Goal: Task Accomplishment & Management: Complete application form

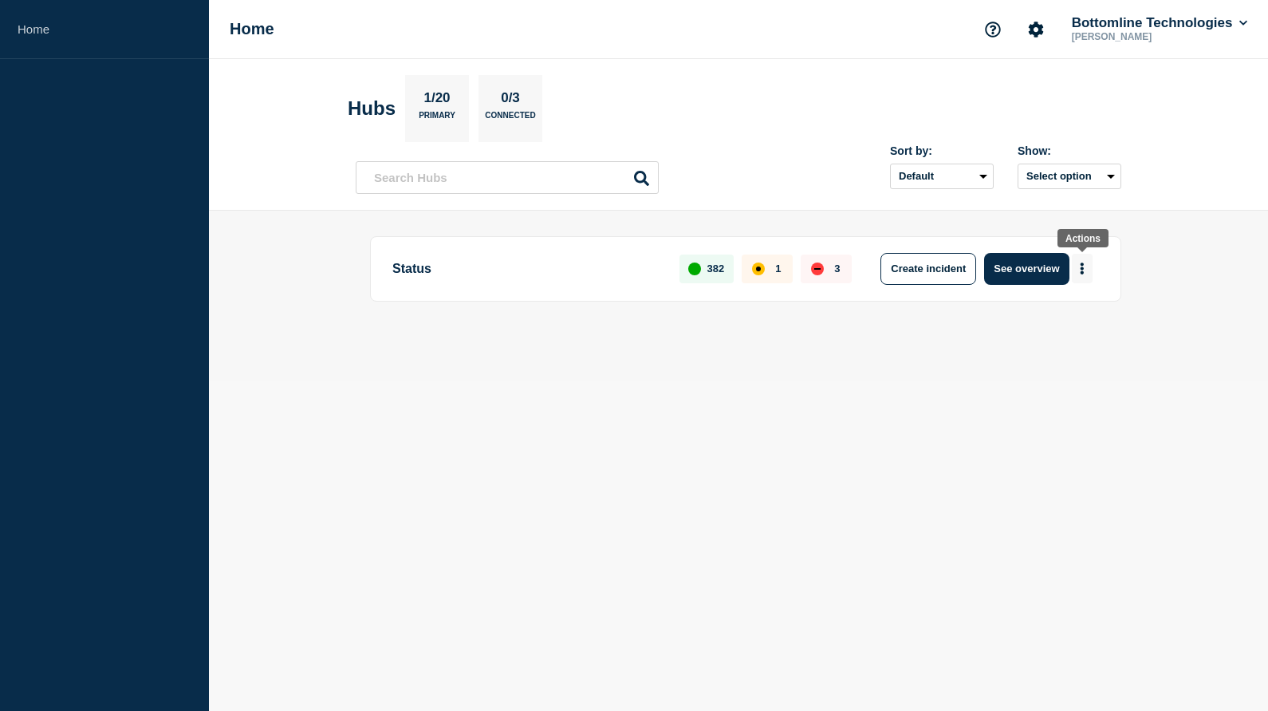
click at [1081, 272] on icon "More actions" at bounding box center [1082, 268] width 5 height 12
click at [1055, 325] on button "Create maintenance" at bounding box center [1077, 318] width 108 height 14
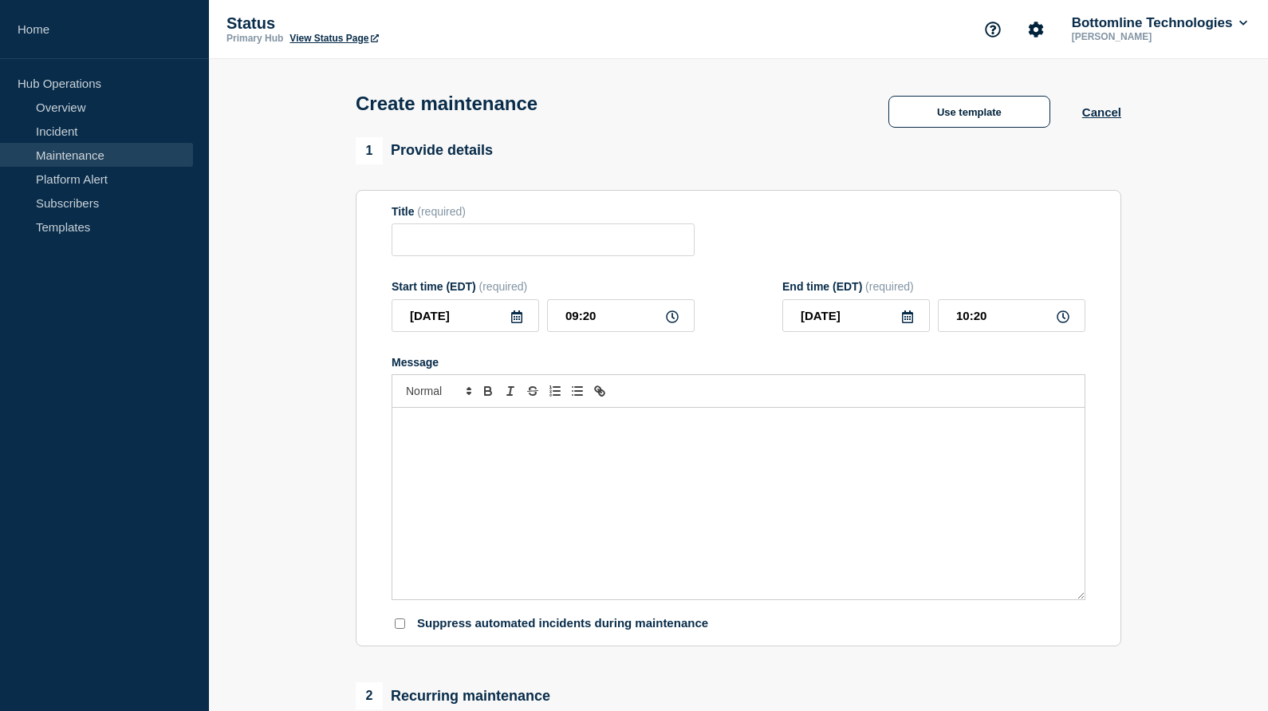
click at [54, 156] on link "Maintenance" at bounding box center [96, 155] width 193 height 24
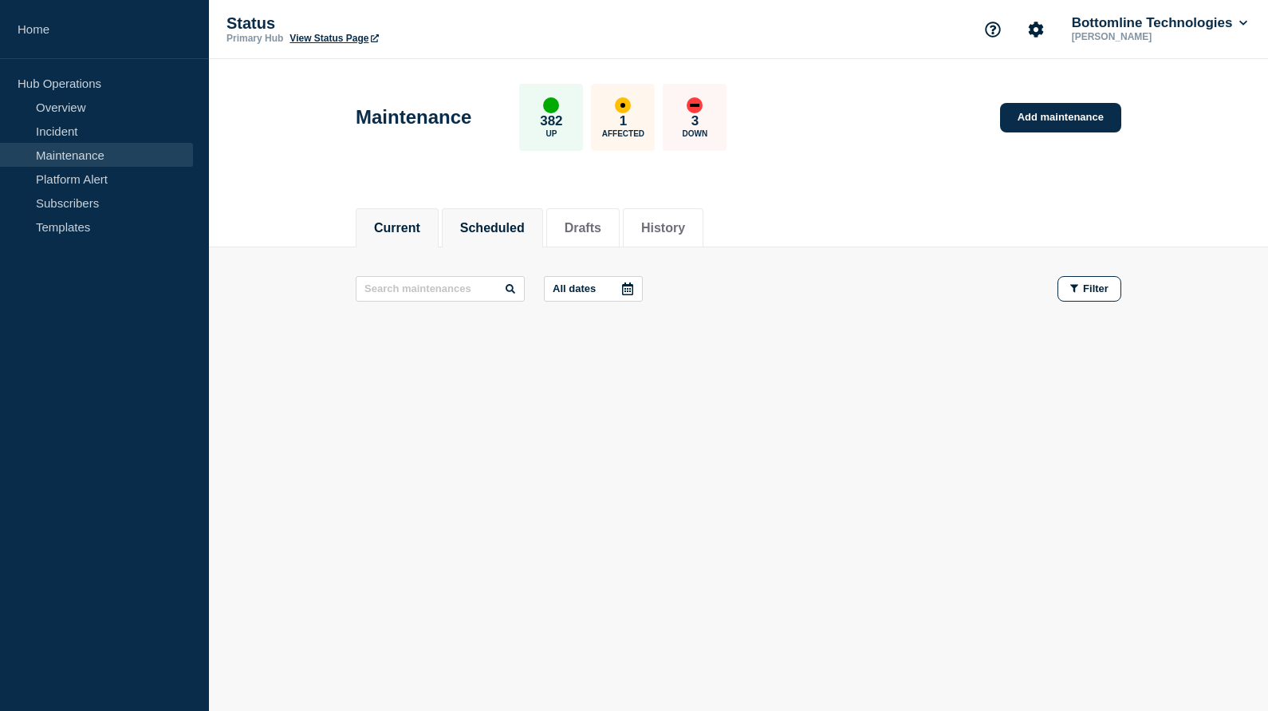
click at [481, 228] on button "Scheduled" at bounding box center [492, 228] width 65 height 14
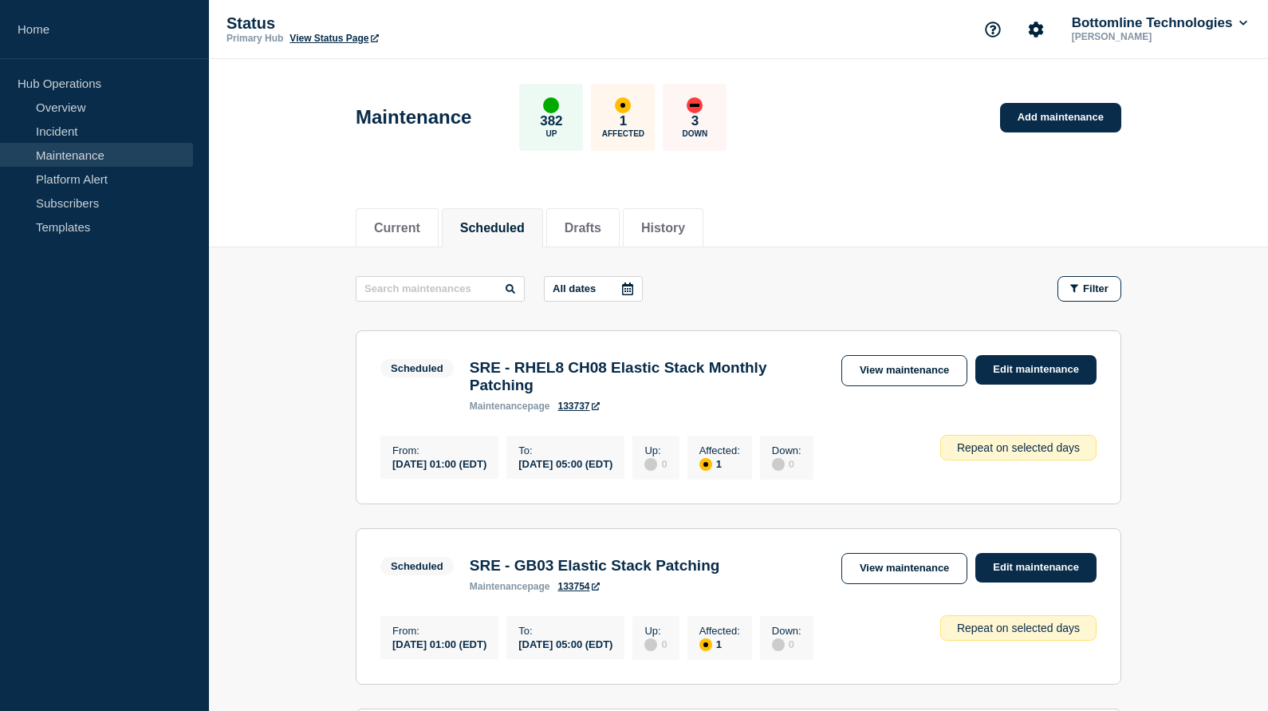
click at [626, 290] on icon at bounding box center [627, 288] width 13 height 13
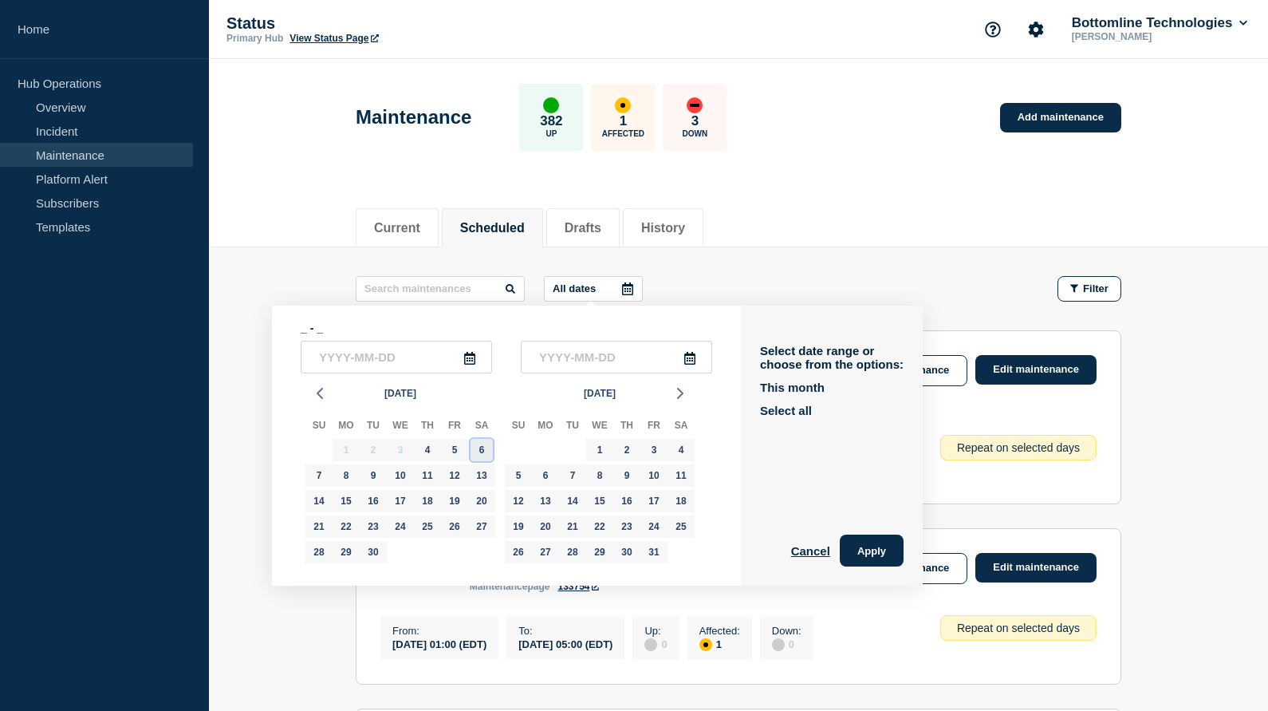
click at [481, 454] on div "6" at bounding box center [482, 450] width 22 height 22
type input "[DATE]"
click at [481, 454] on div "6" at bounding box center [482, 450] width 22 height 22
type input "[DATE]"
click at [850, 546] on button "Apply" at bounding box center [872, 550] width 64 height 32
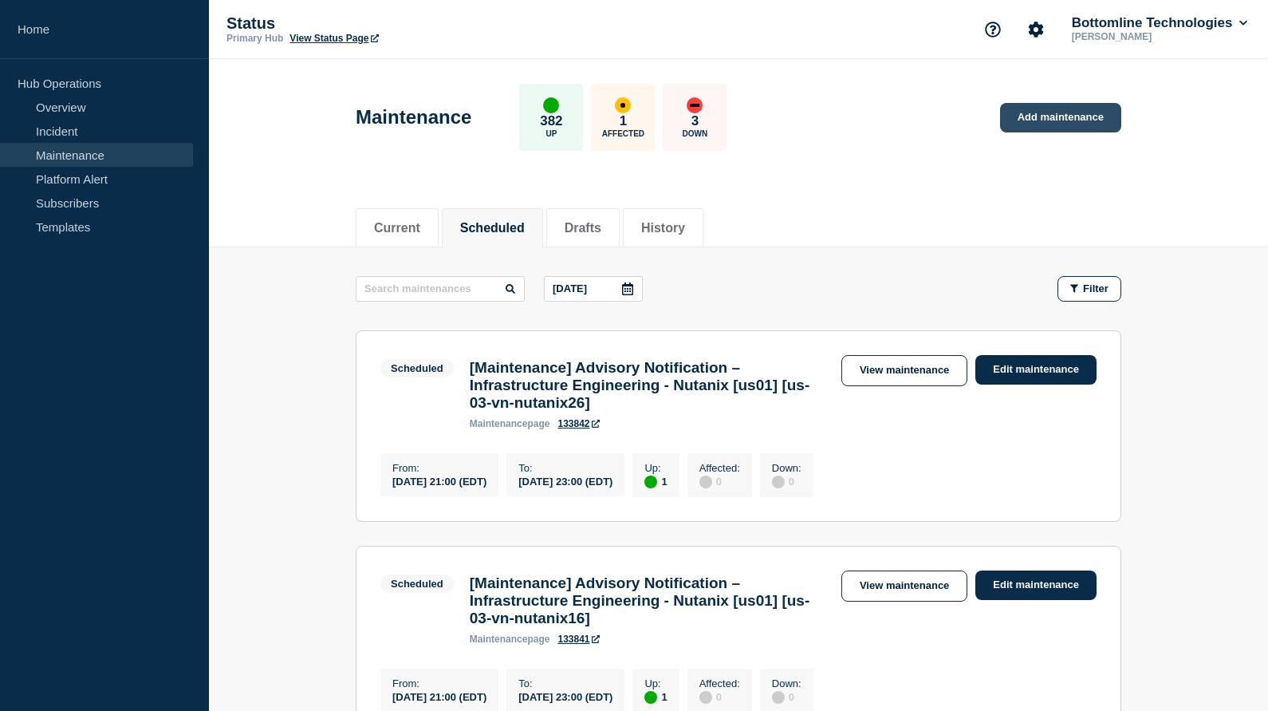
click at [1045, 116] on link "Add maintenance" at bounding box center [1060, 118] width 121 height 30
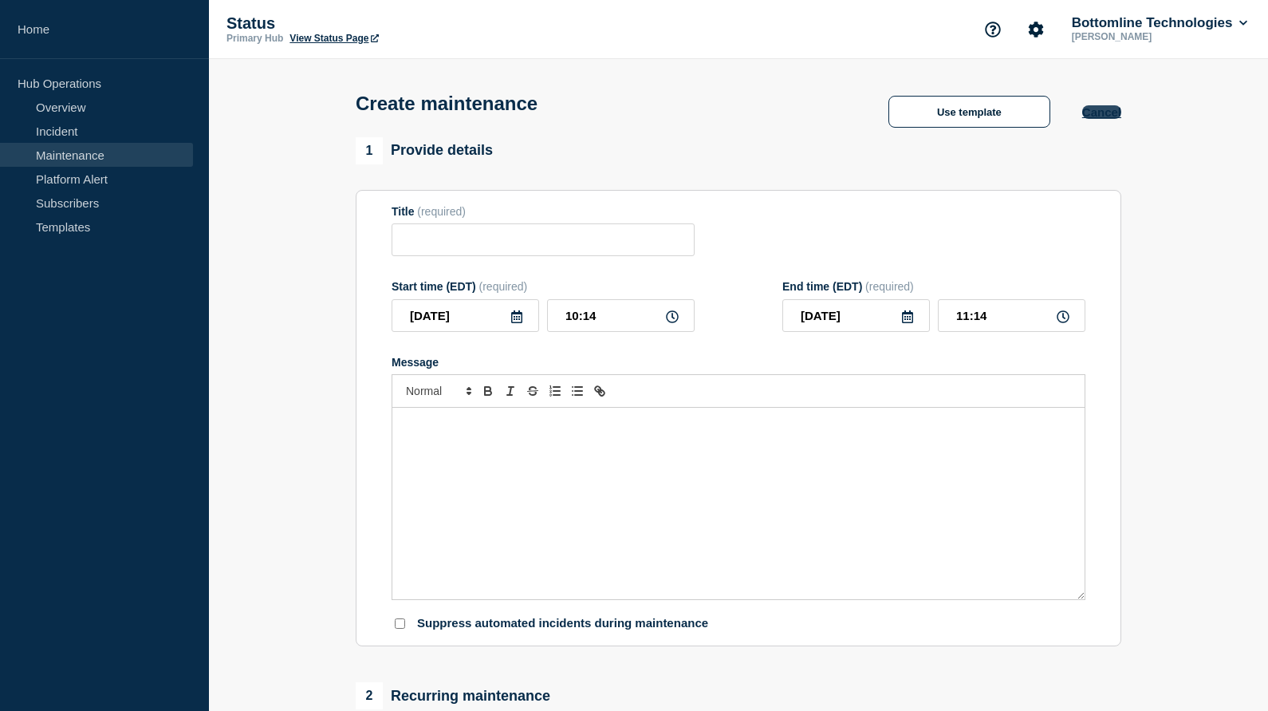
click at [1102, 116] on button "Cancel" at bounding box center [1102, 112] width 39 height 14
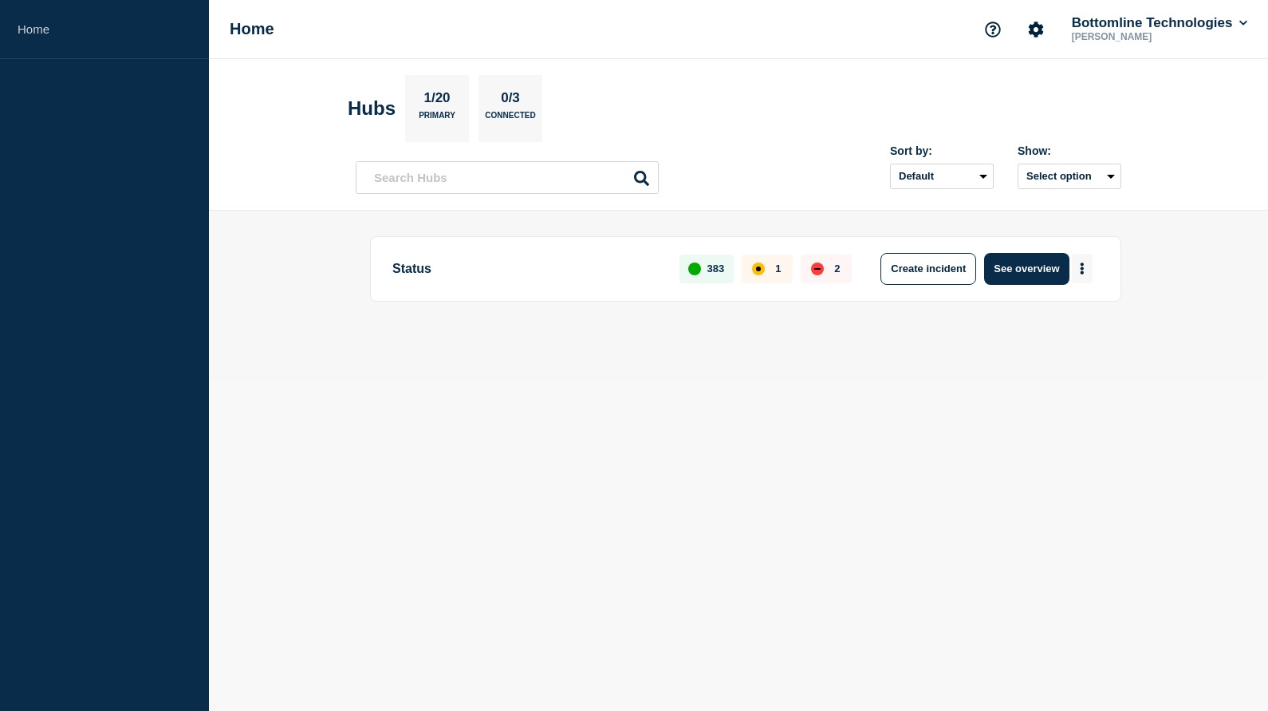
click at [1084, 267] on icon "More actions" at bounding box center [1082, 268] width 3 height 12
click at [1063, 318] on button "Create maintenance" at bounding box center [1077, 318] width 108 height 14
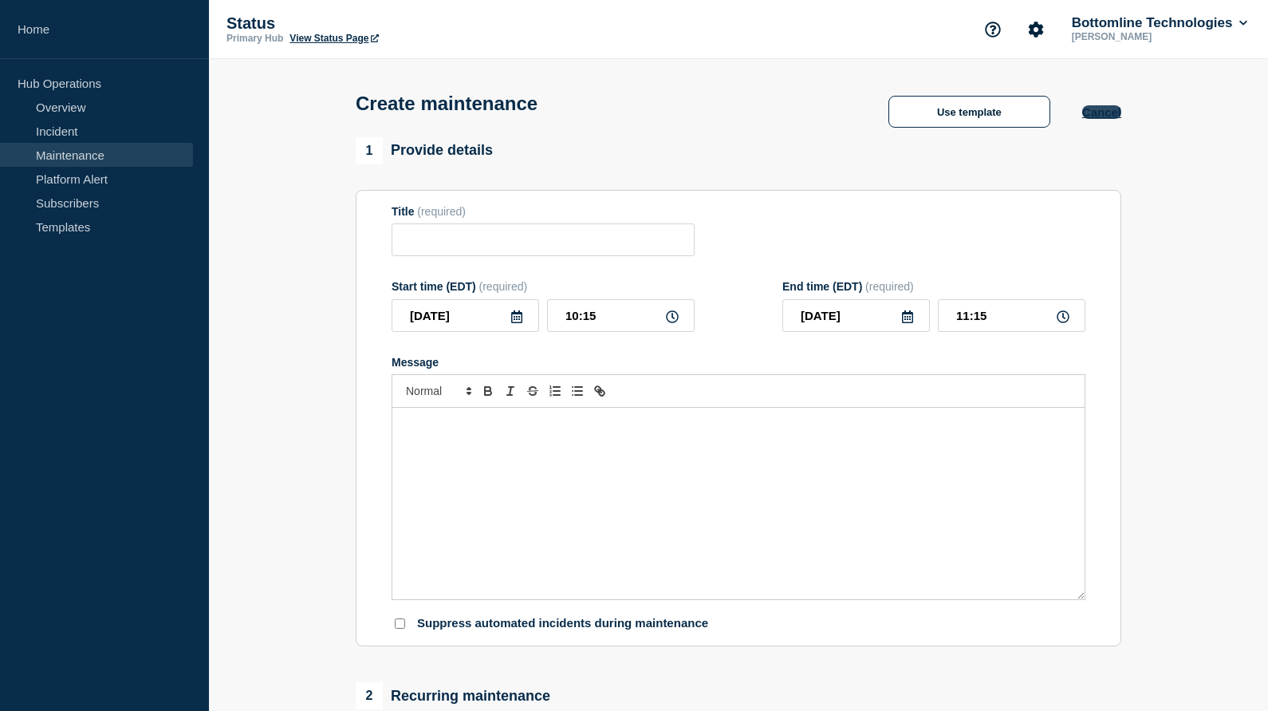
click at [1106, 119] on button "Cancel" at bounding box center [1102, 112] width 39 height 14
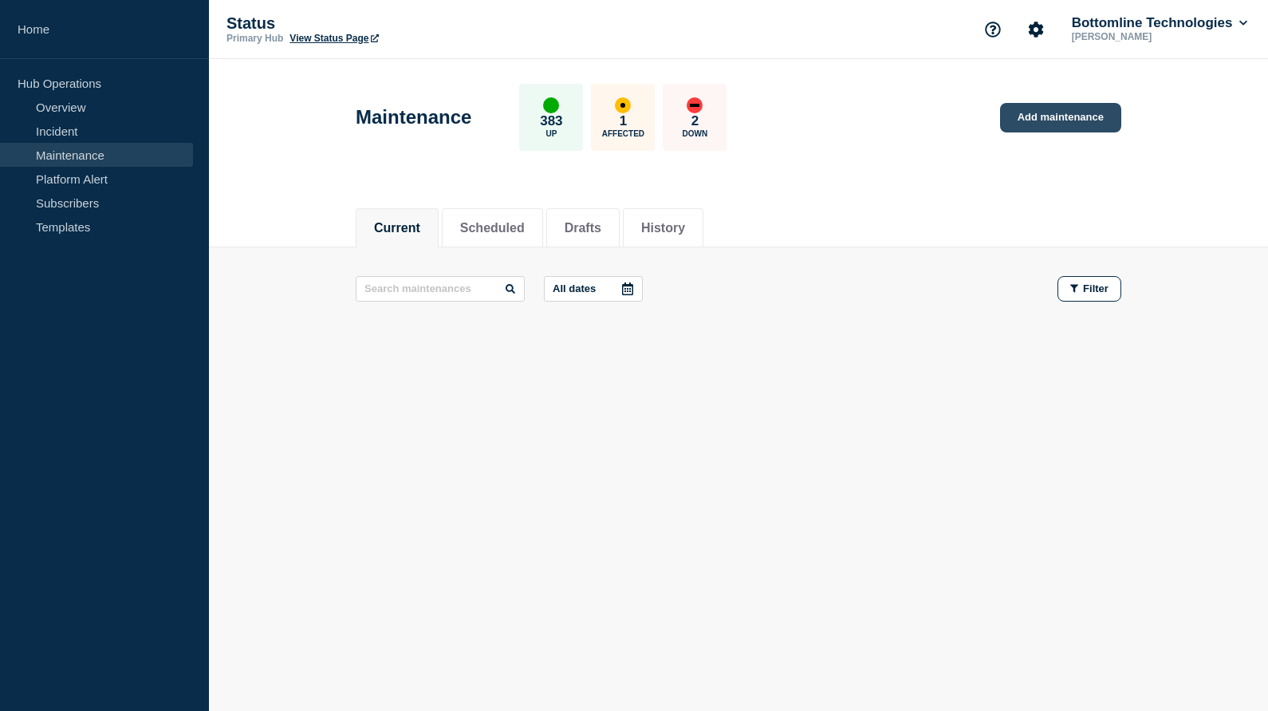
click at [1039, 112] on link "Add maintenance" at bounding box center [1060, 118] width 121 height 30
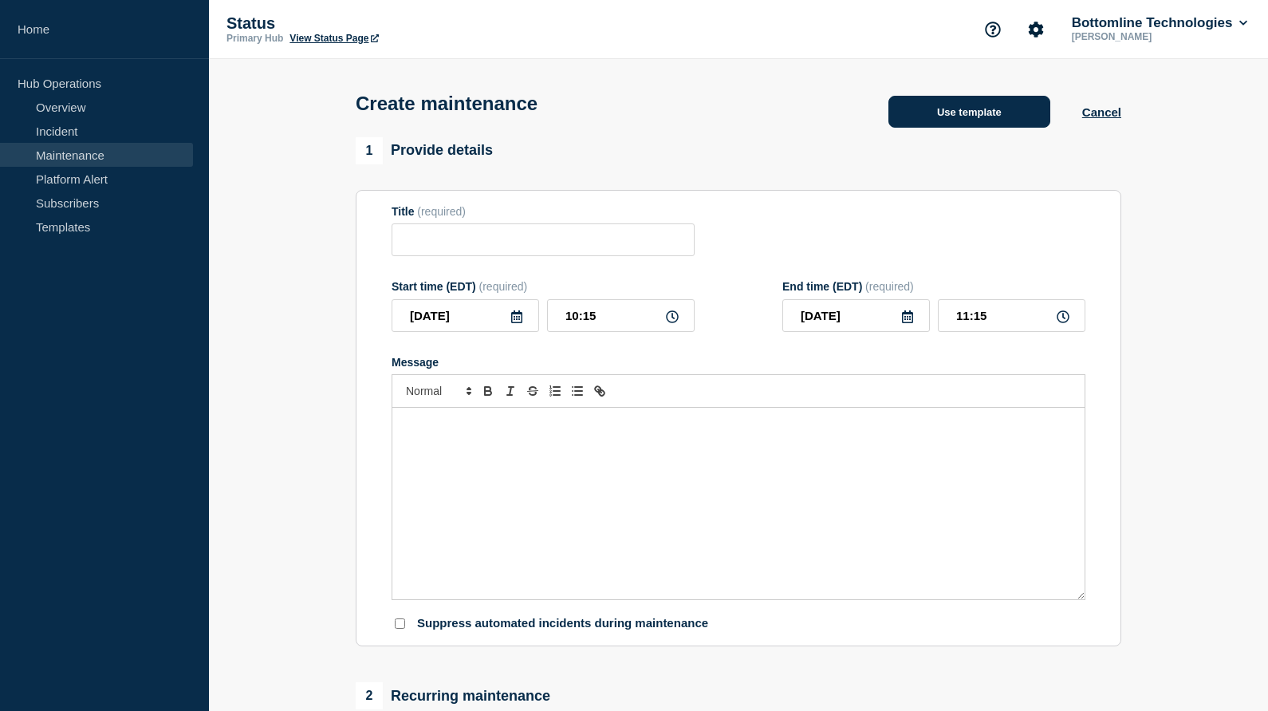
click at [939, 121] on button "Use template" at bounding box center [970, 112] width 162 height 32
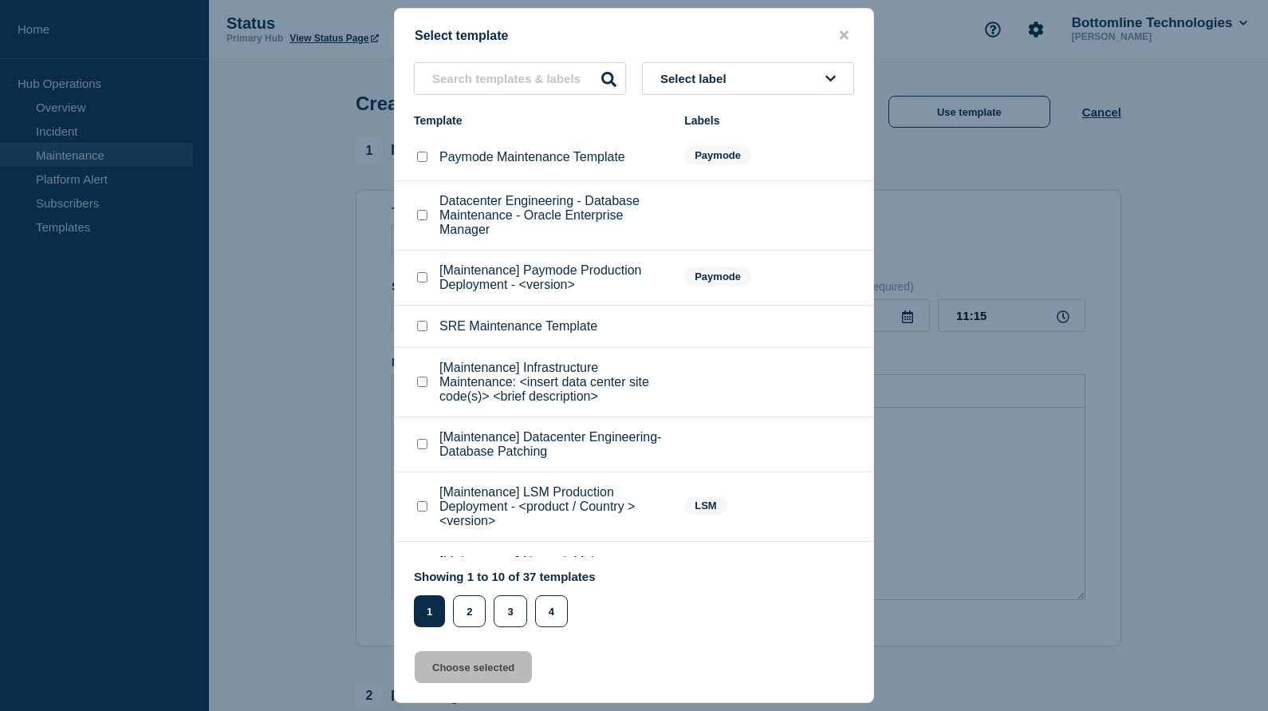
click at [824, 72] on button "Select label" at bounding box center [748, 78] width 212 height 33
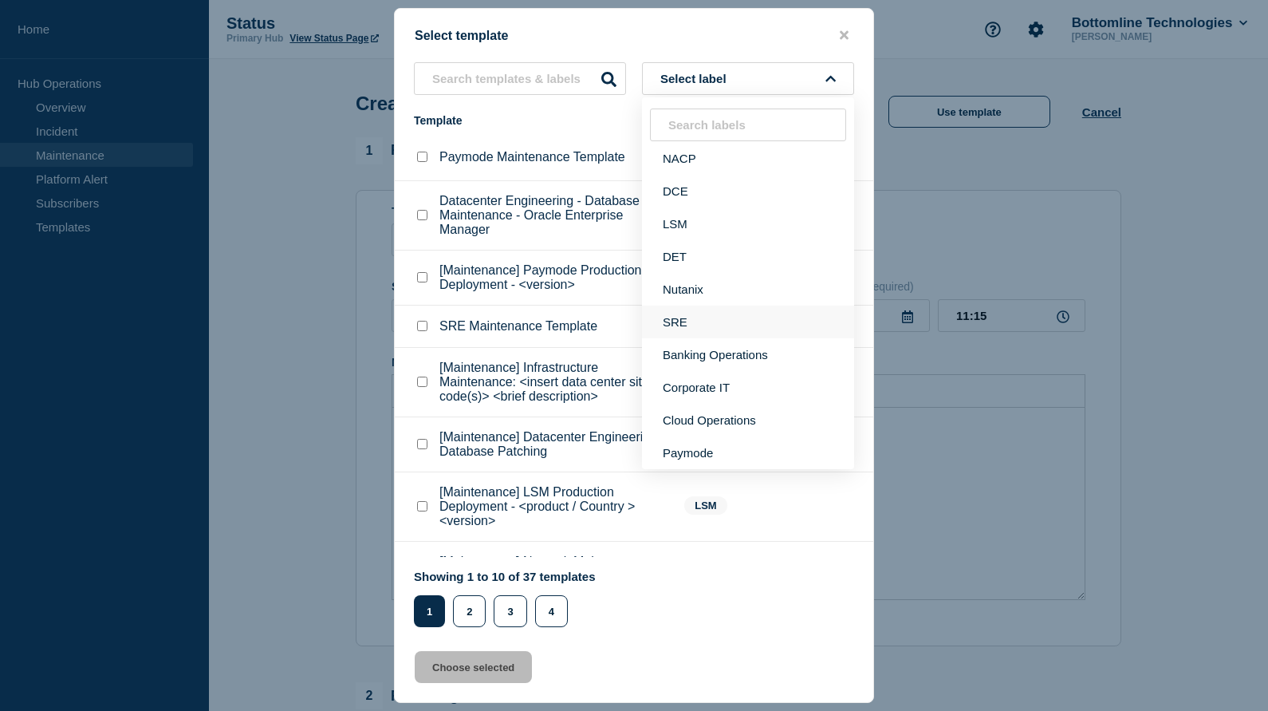
scroll to position [31, 0]
click at [693, 274] on button "Nutanix" at bounding box center [748, 289] width 212 height 33
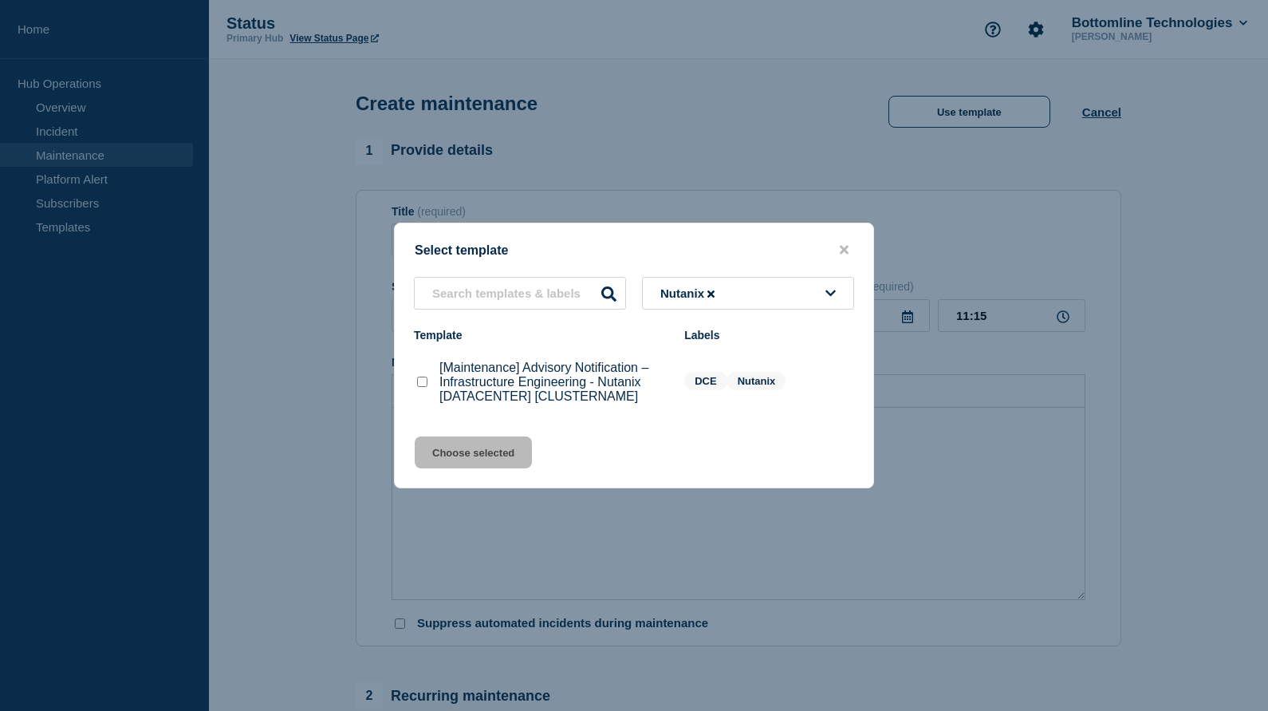
click at [420, 387] on checkbox"] "[Maintenance] Advisory Notification – Infrastructure Engineering - Nutanix [DAT…" at bounding box center [422, 382] width 10 height 10
checkbox checkbox"] "true"
click at [489, 468] on button "Choose selected" at bounding box center [473, 452] width 117 height 32
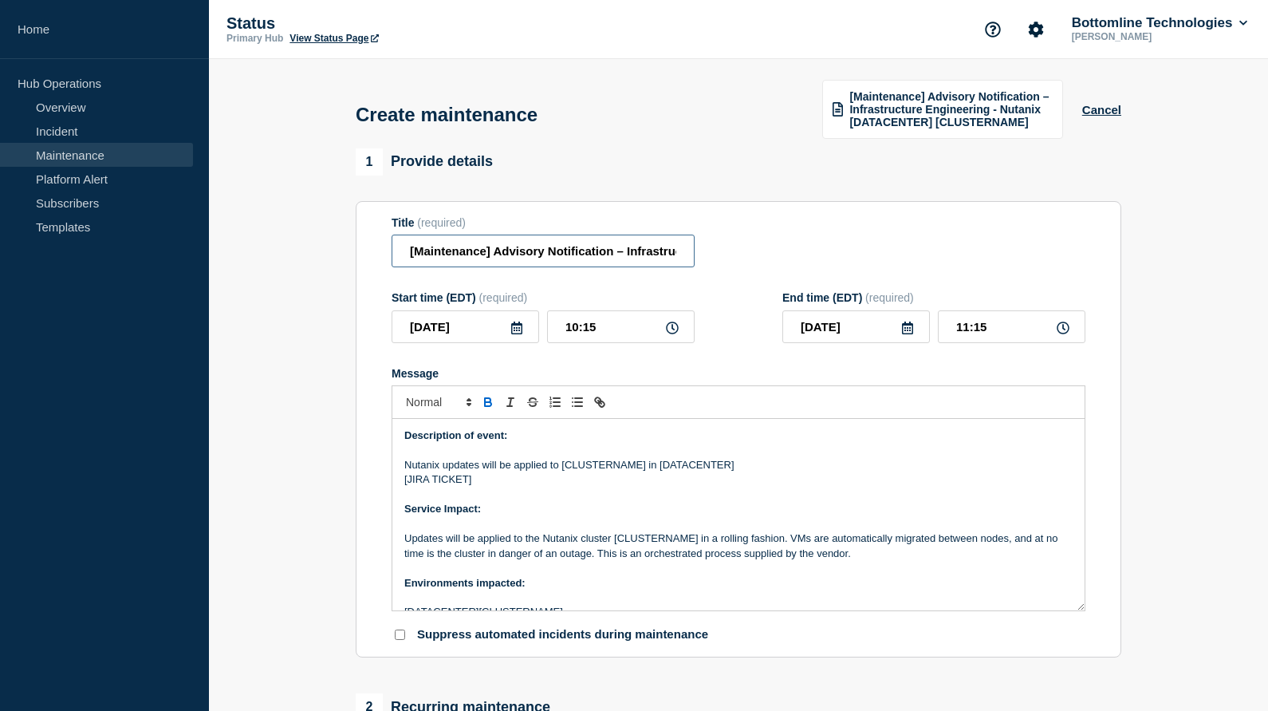
click at [490, 258] on input "[Maintenance] Advisory Notification – Infrastructure Engineering - Nutanix [DAT…" at bounding box center [543, 251] width 303 height 33
type input "Maintenance Advisory Notification – Infrastructure Engineering - CH07 Power"
click at [519, 334] on icon at bounding box center [516, 327] width 11 height 13
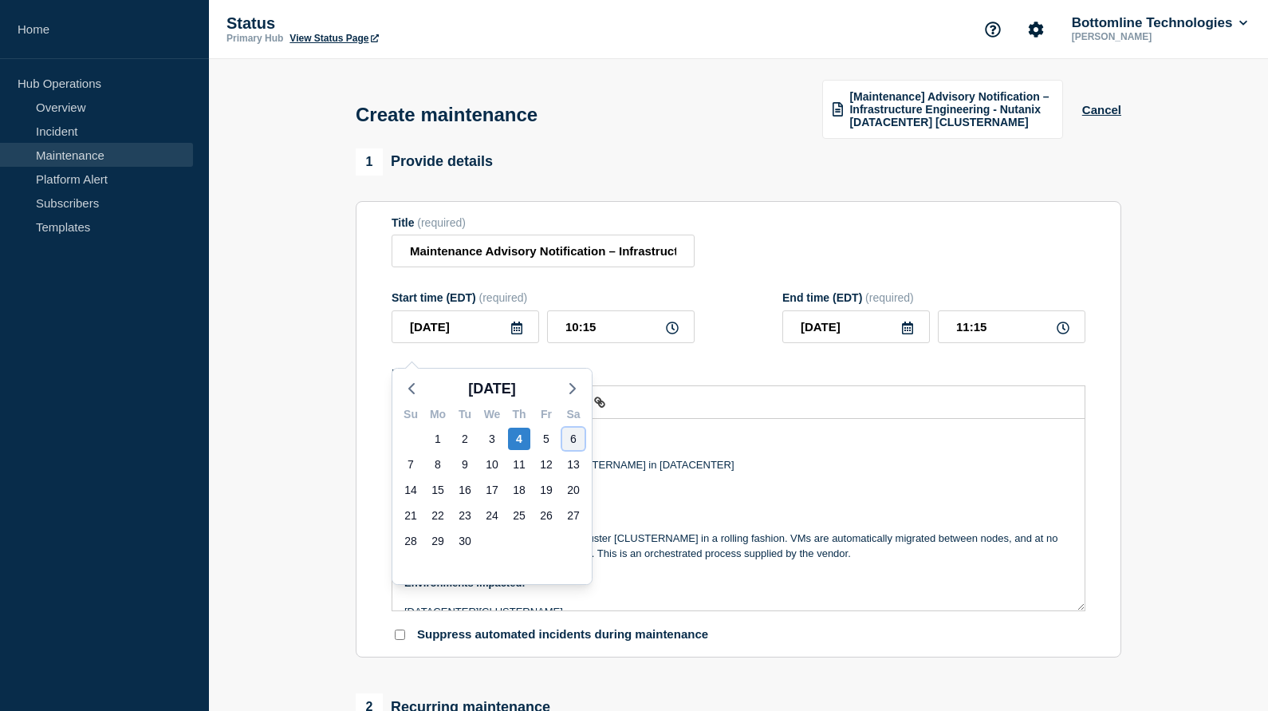
click at [576, 437] on div "6" at bounding box center [573, 439] width 22 height 22
type input "[DATE]"
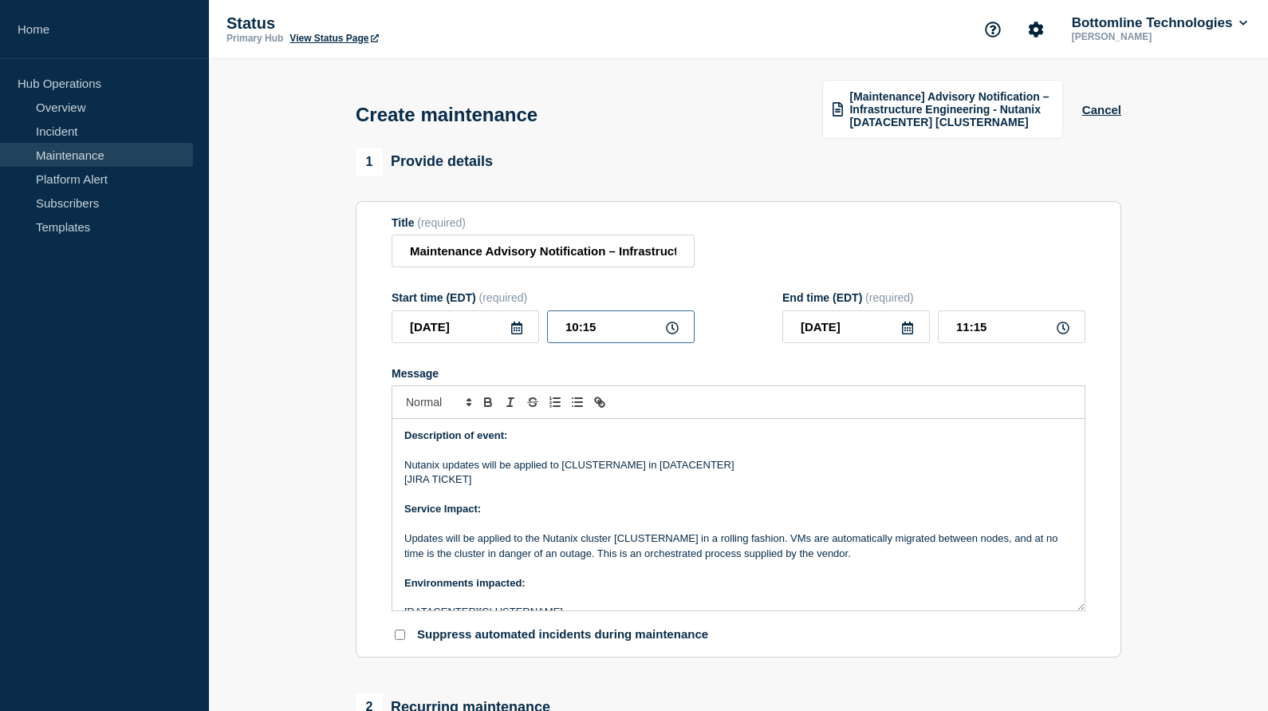
click at [574, 341] on input "10:15" at bounding box center [621, 326] width 148 height 33
type input "11:00"
click at [1066, 334] on icon at bounding box center [1063, 327] width 13 height 13
click at [961, 343] on input "12:00" at bounding box center [1012, 326] width 148 height 33
type input "13:00"
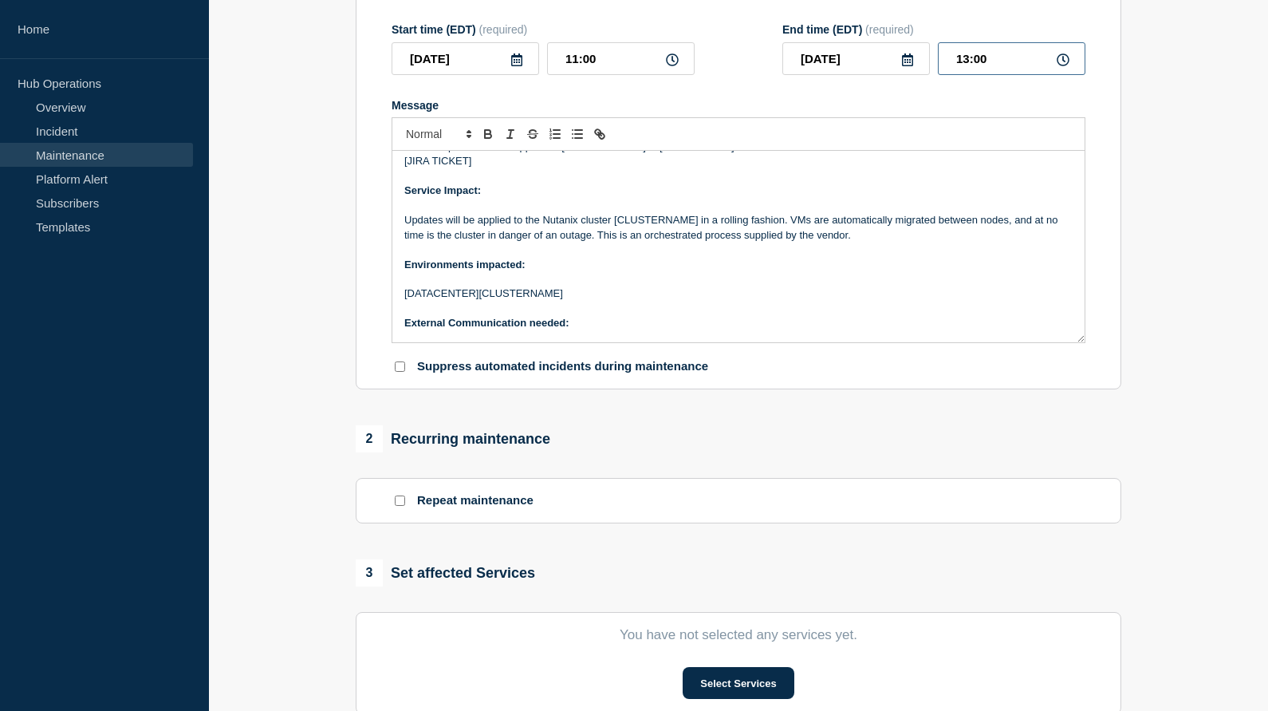
scroll to position [271, 0]
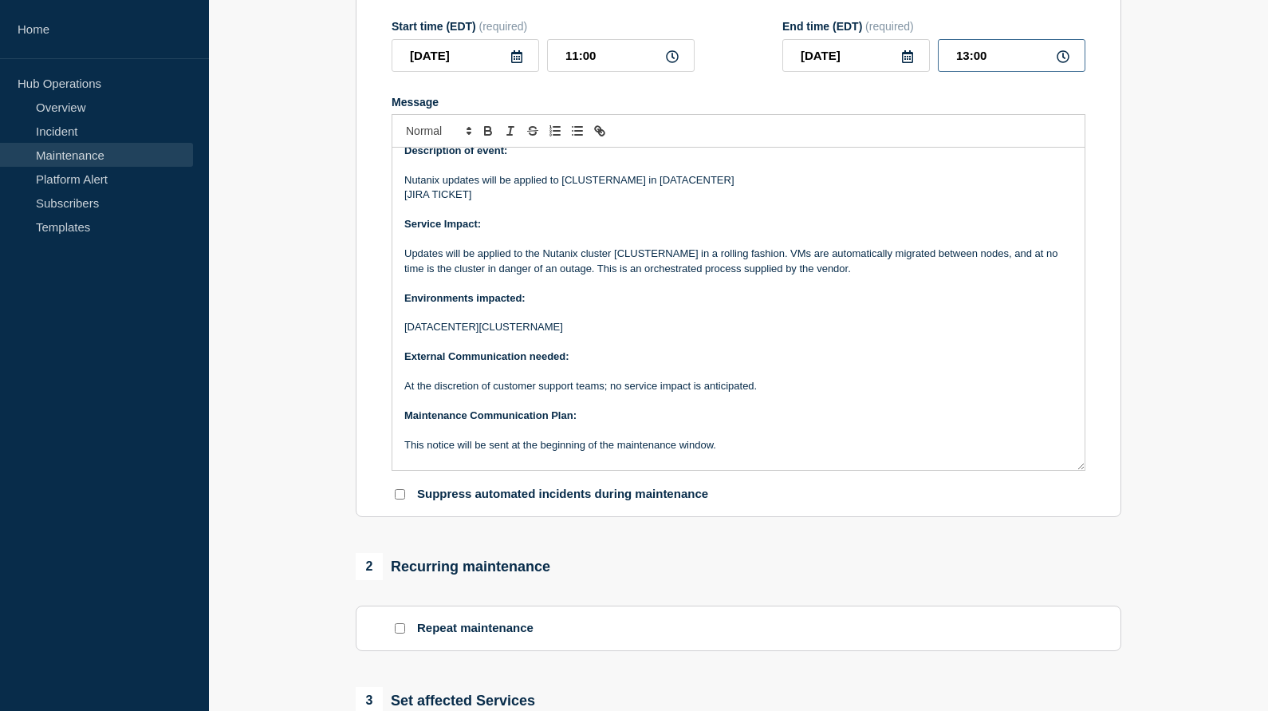
click at [1092, 518] on section "Title (required) Maintenance Advisory Notification – Infrastructure Engineering…" at bounding box center [739, 224] width 766 height 588
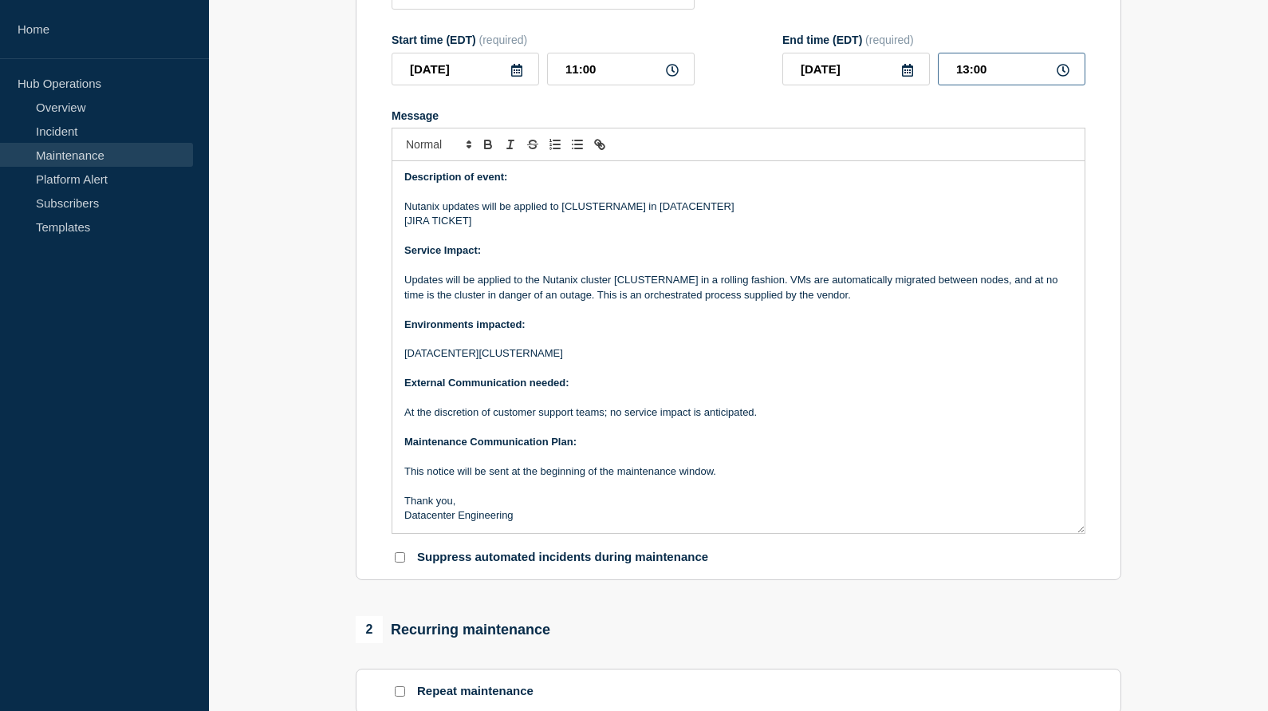
scroll to position [0, 0]
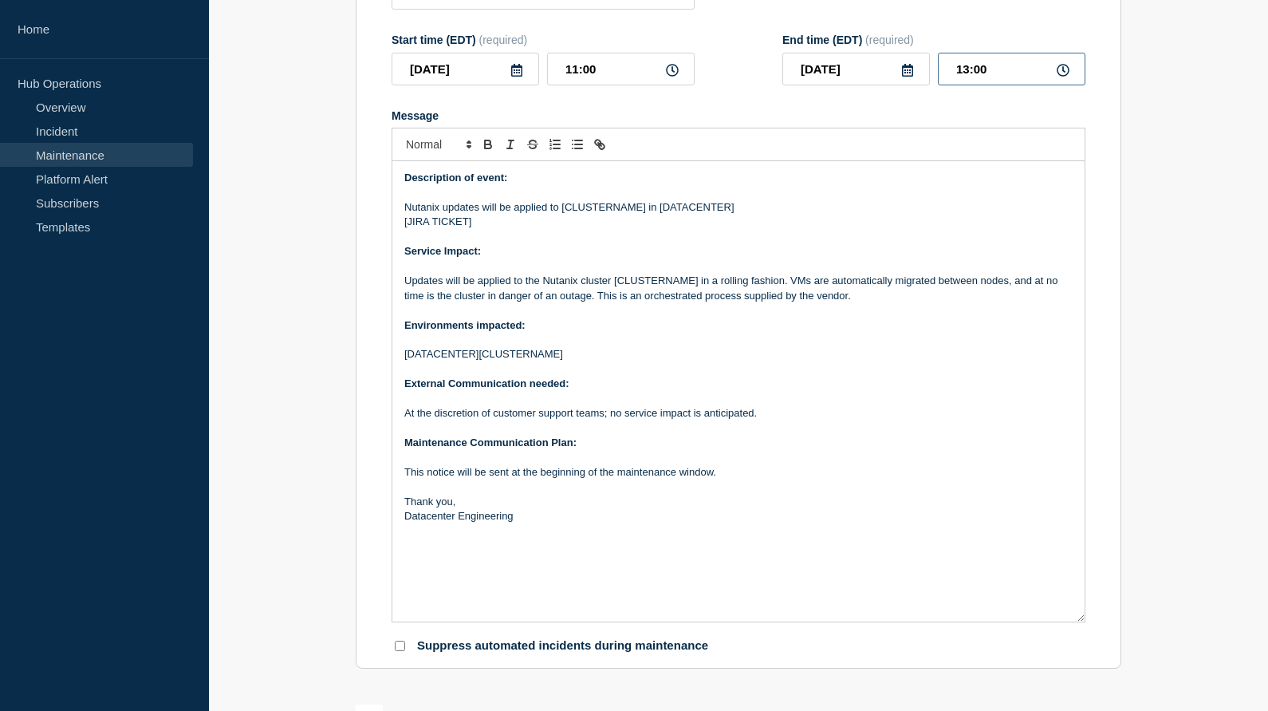
click at [1083, 621] on div "Description of event: Nutanix updates will be applied to [CLUSTERNAME] in [DATA…" at bounding box center [738, 391] width 692 height 460
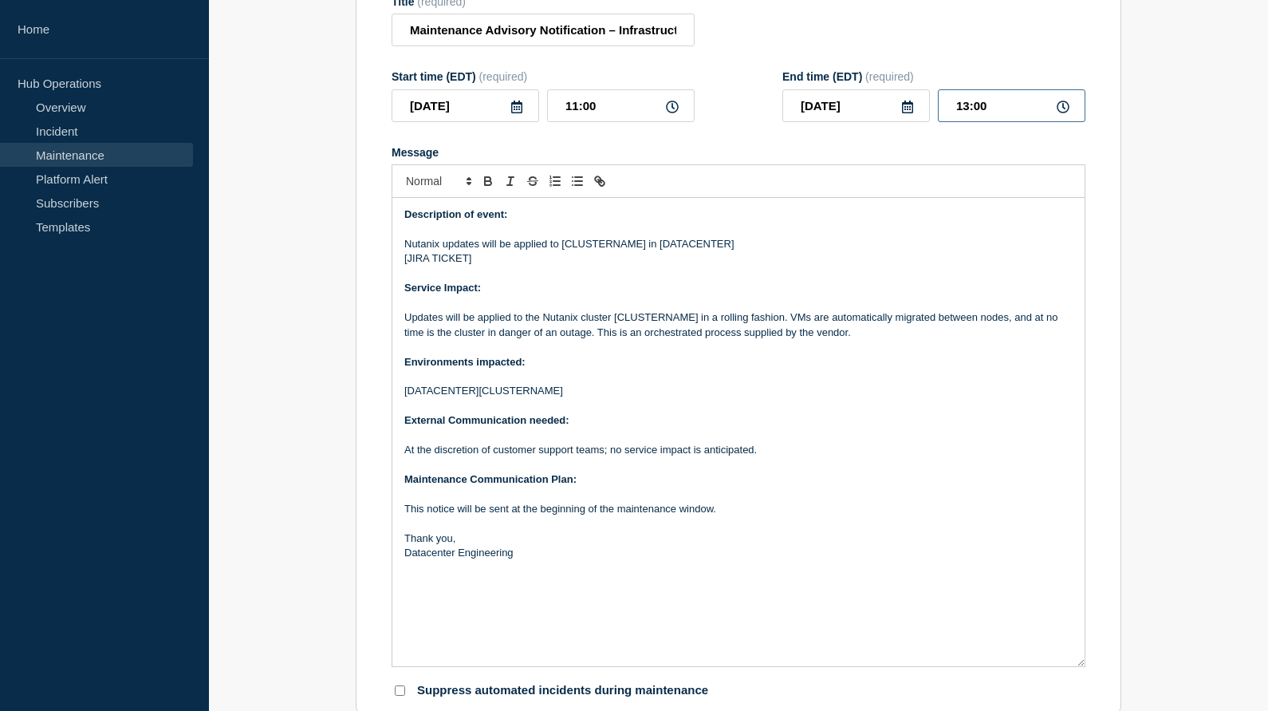
scroll to position [223, 0]
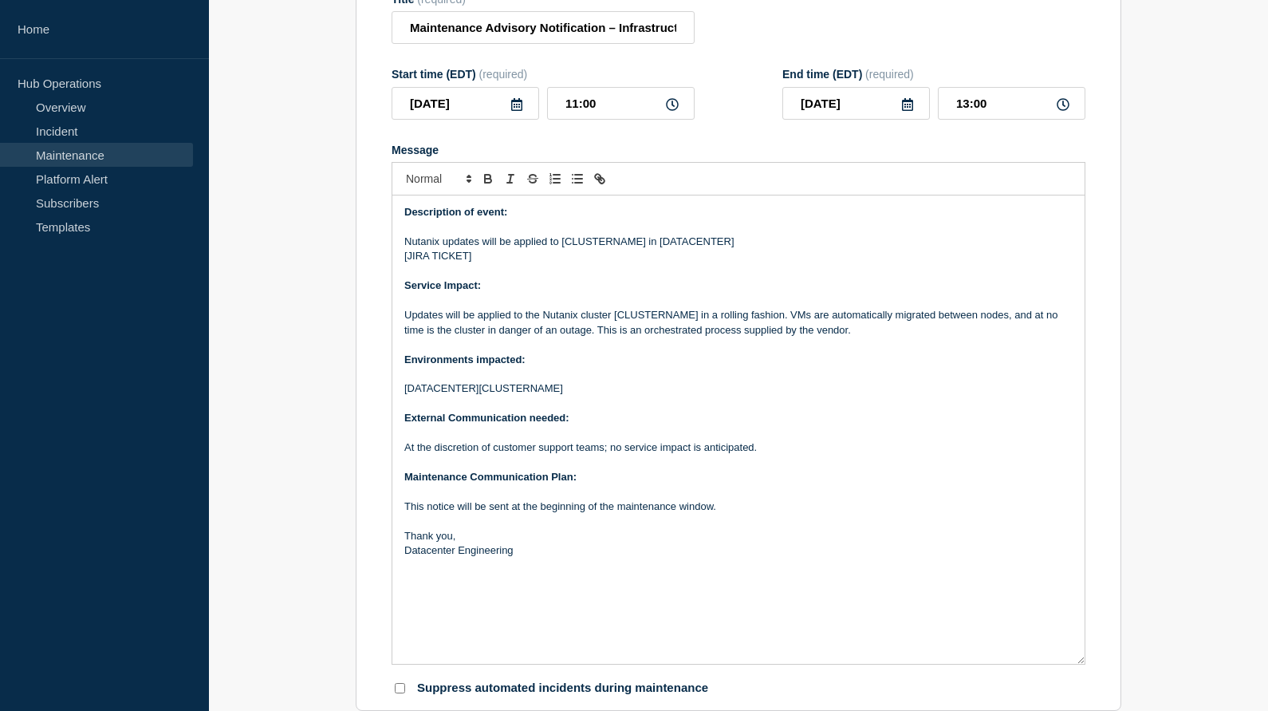
click at [477, 234] on p "Message" at bounding box center [738, 226] width 669 height 14
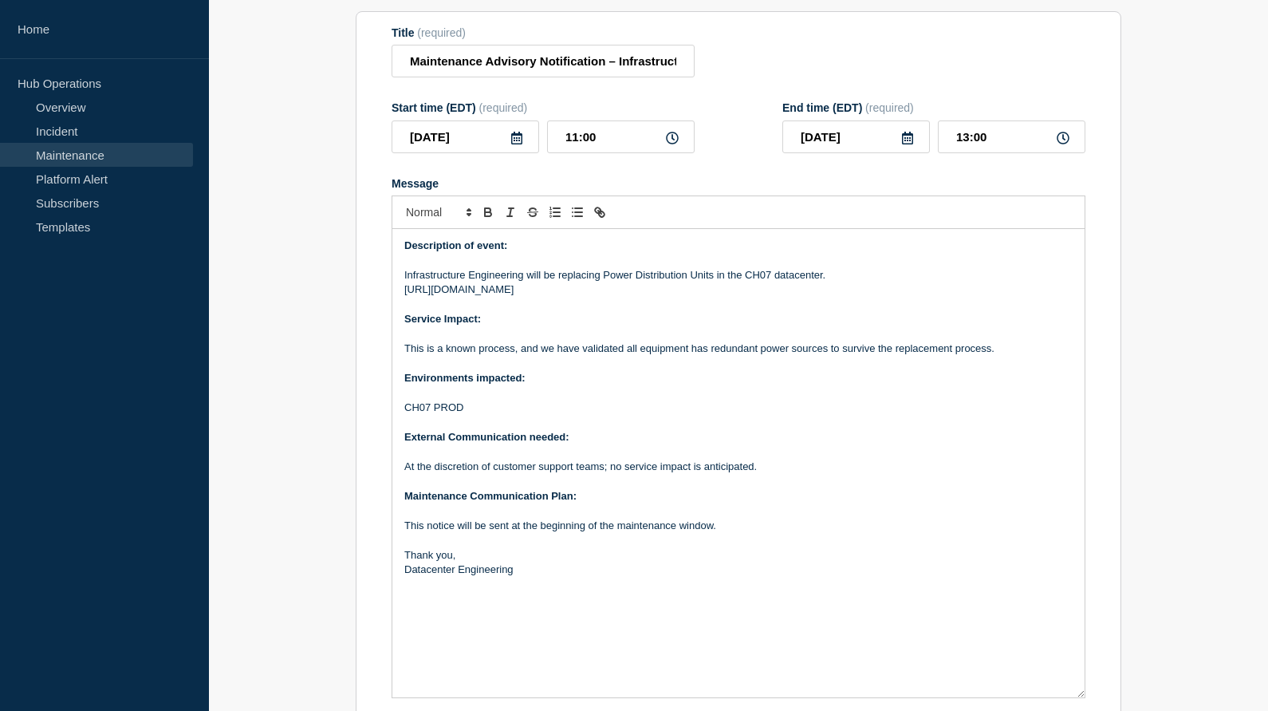
scroll to position [191, 0]
click at [1030, 354] on p "This is a known process, and we have validated all equipment has redundant powe…" at bounding box center [738, 347] width 669 height 14
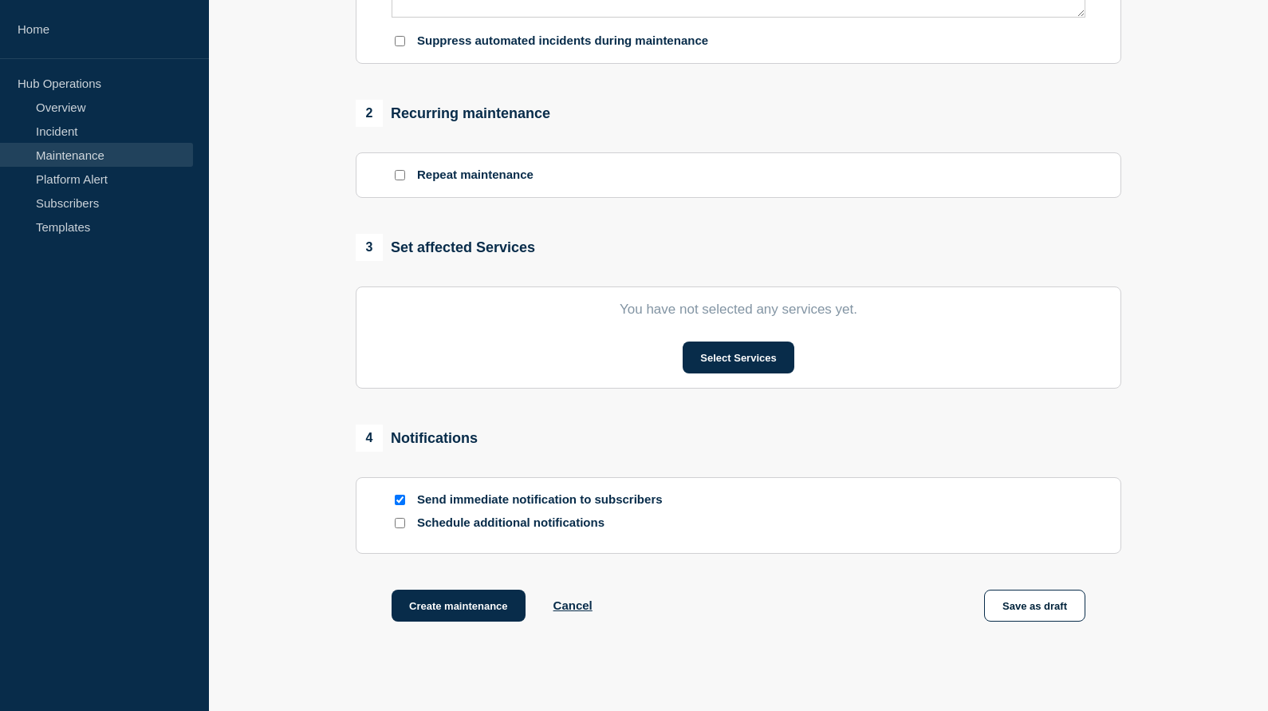
scroll to position [871, 0]
click at [759, 373] on button "Select Services" at bounding box center [738, 357] width 111 height 32
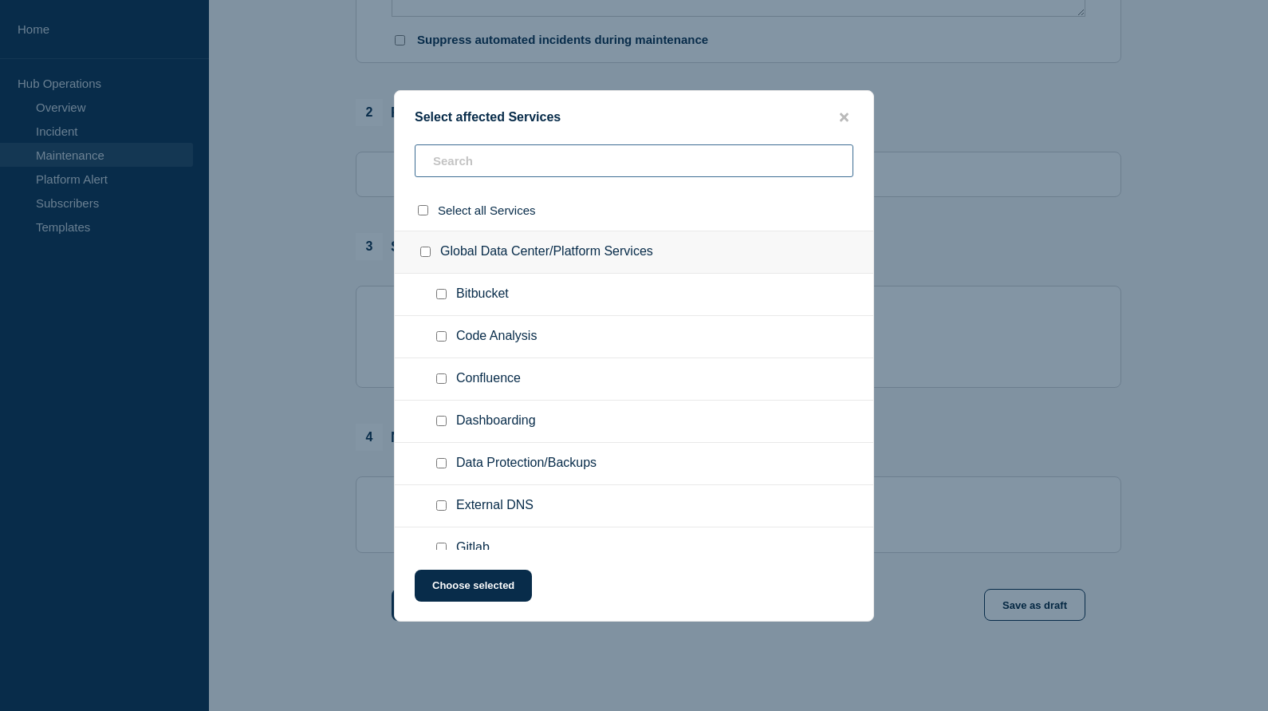
click at [485, 164] on input "text" at bounding box center [634, 160] width 439 height 33
type input "ch07"
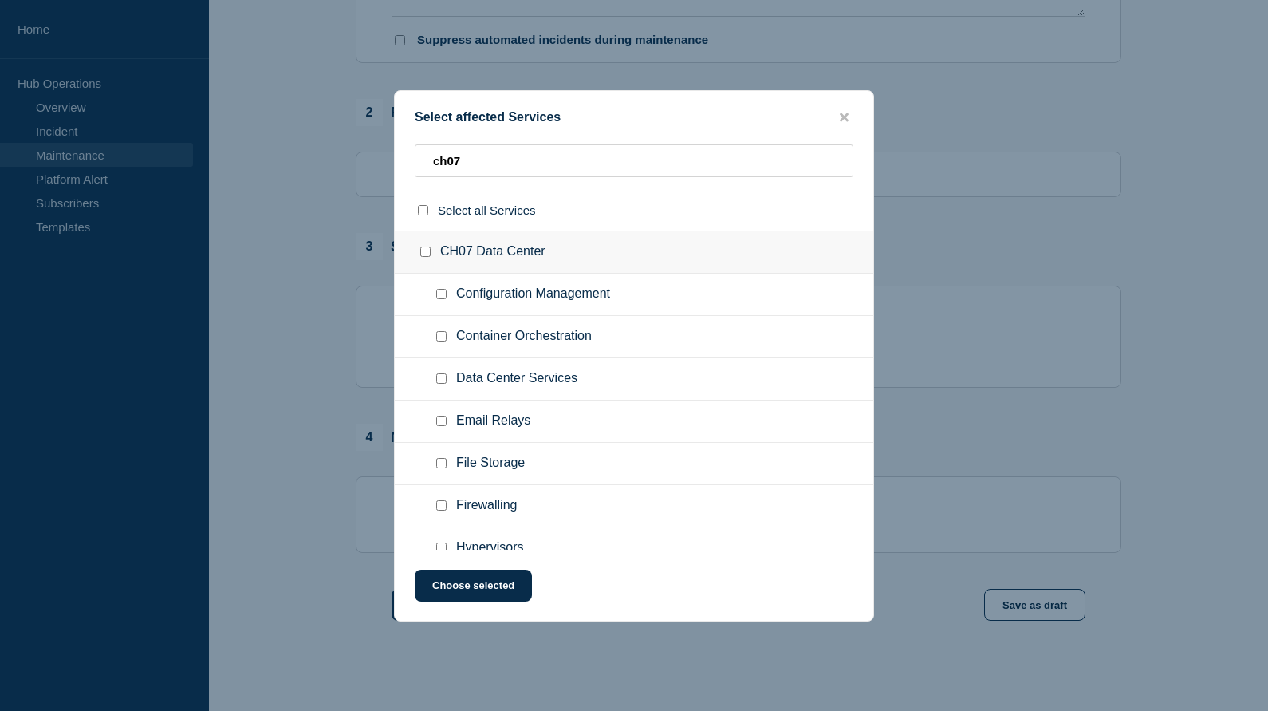
click at [421, 255] on input "CH07 Data Center checkbox" at bounding box center [425, 252] width 10 height 10
checkbox input "true"
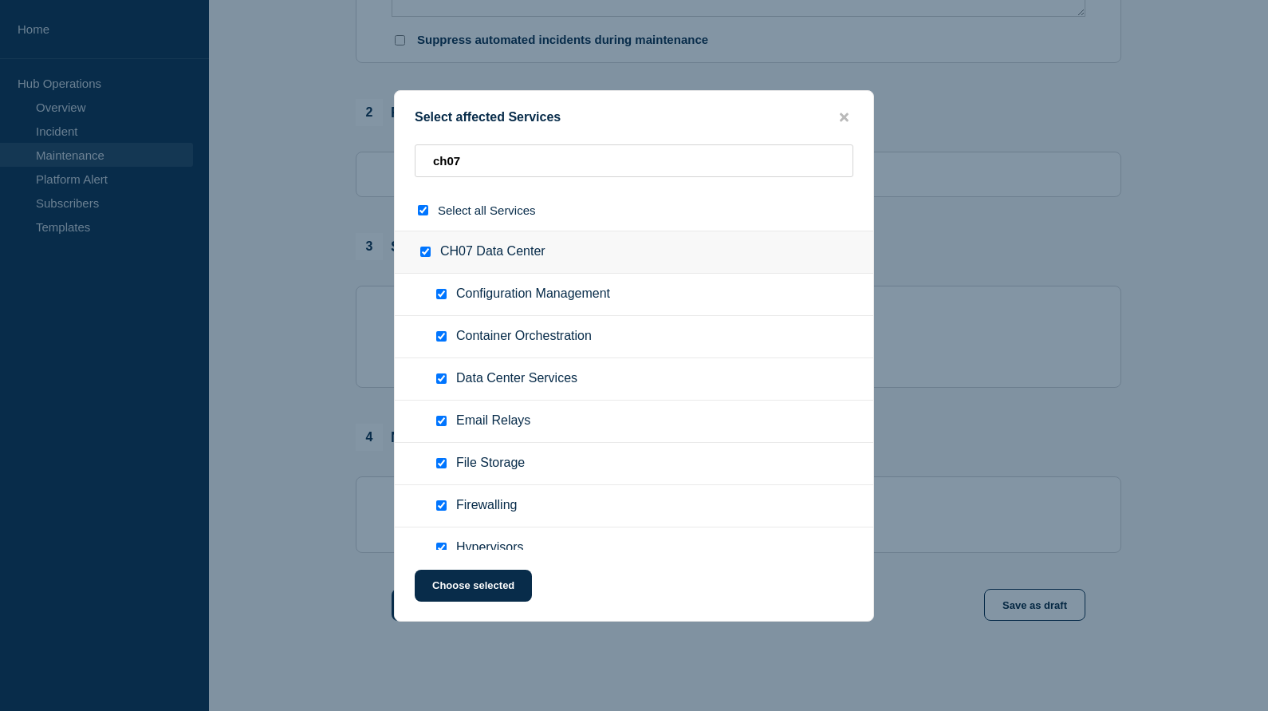
checkbox input "true"
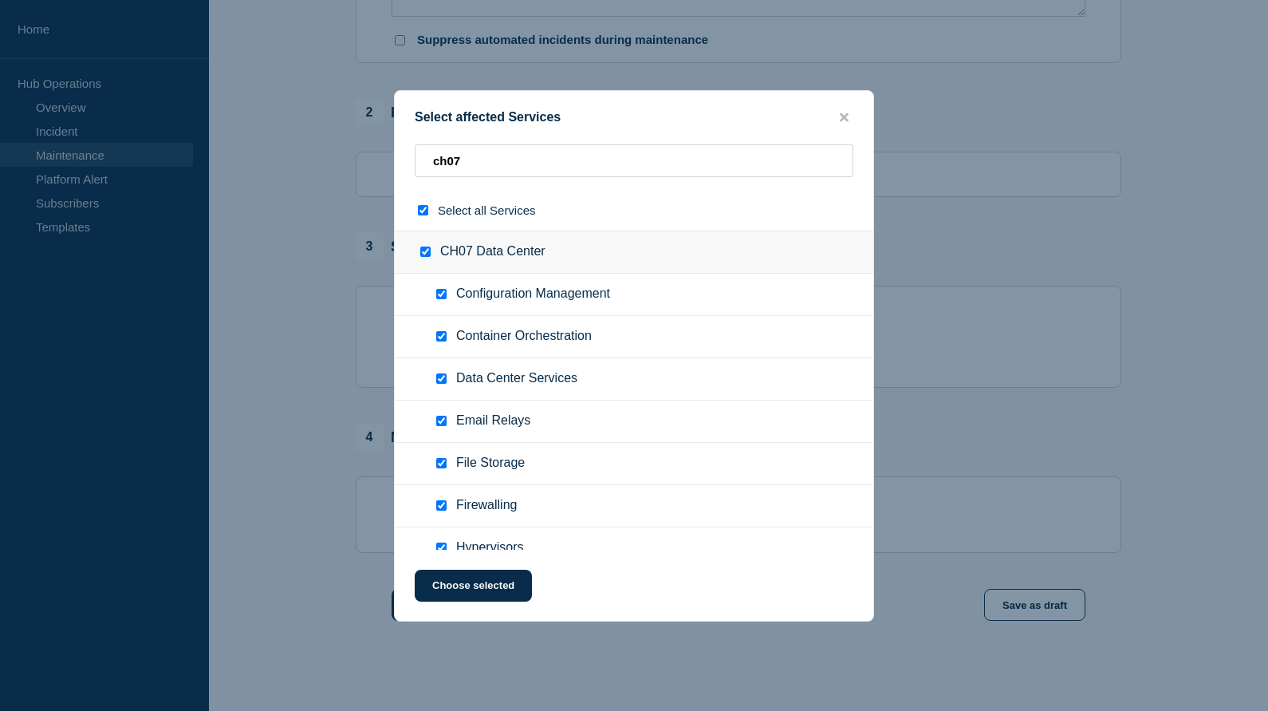
checkbox input "true"
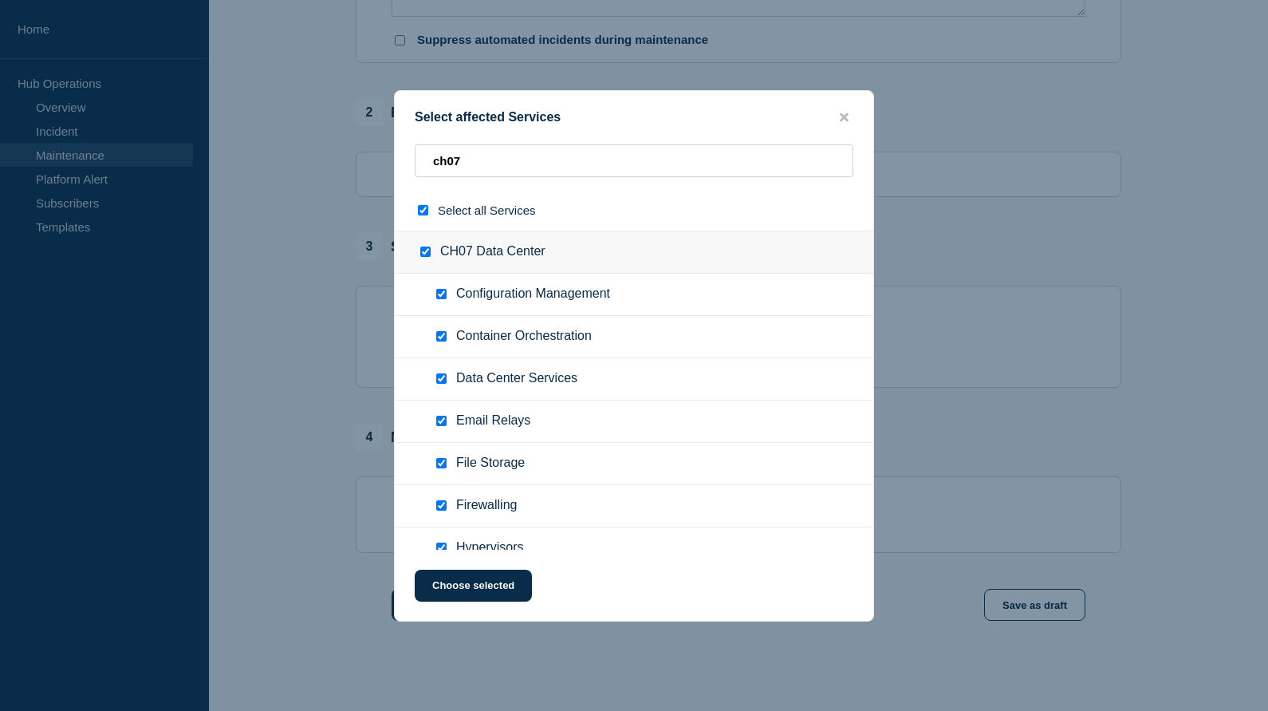
checkbox input "true"
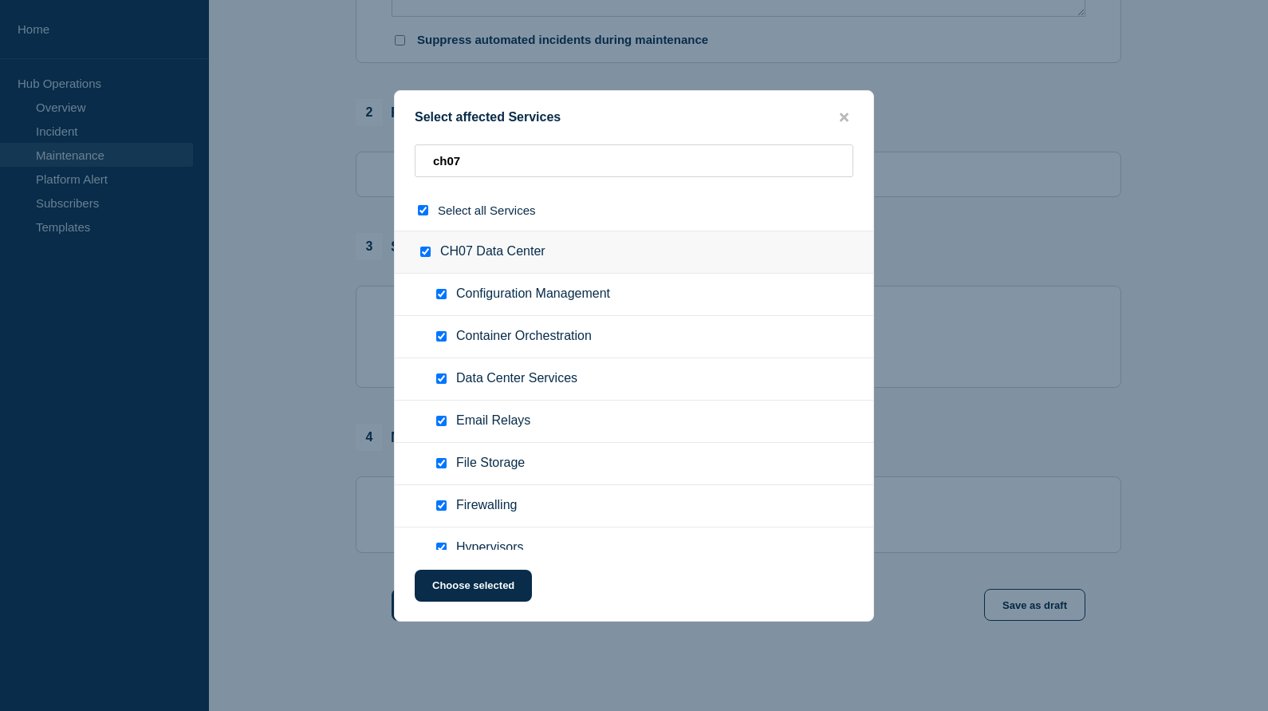
checkbox input "true"
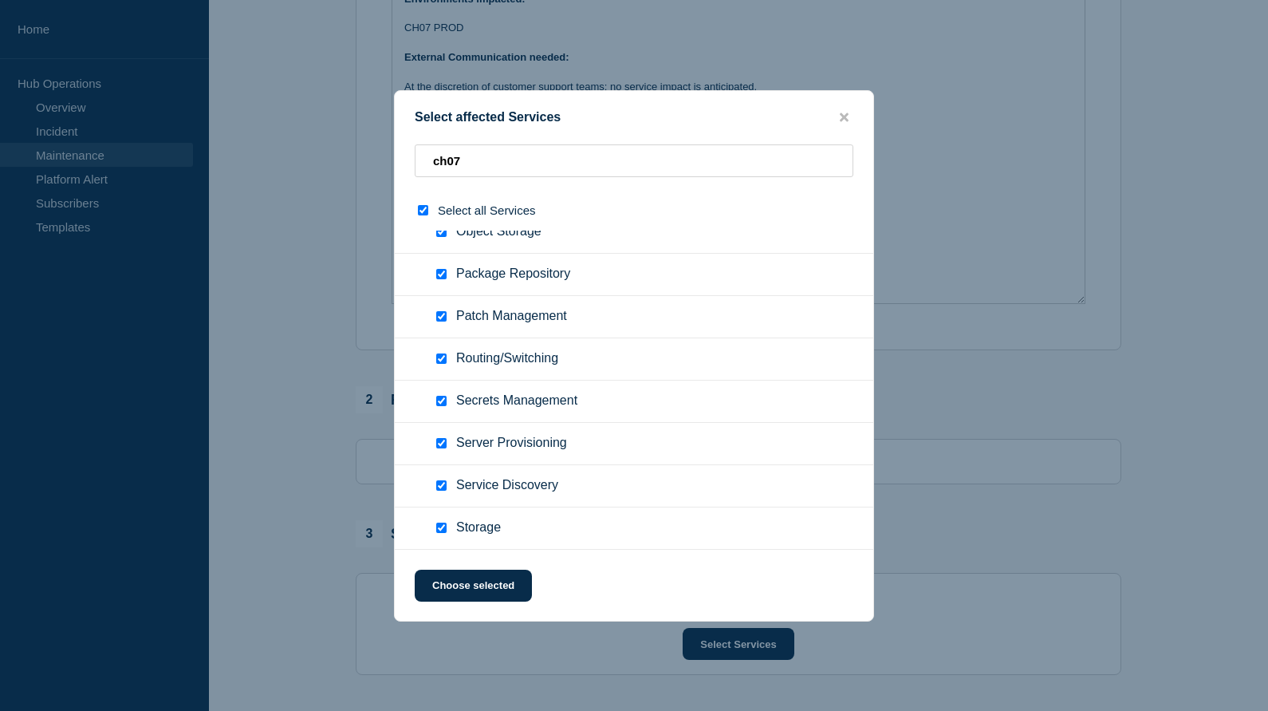
scroll to position [665, 0]
click at [465, 600] on button "Choose selected" at bounding box center [473, 586] width 117 height 32
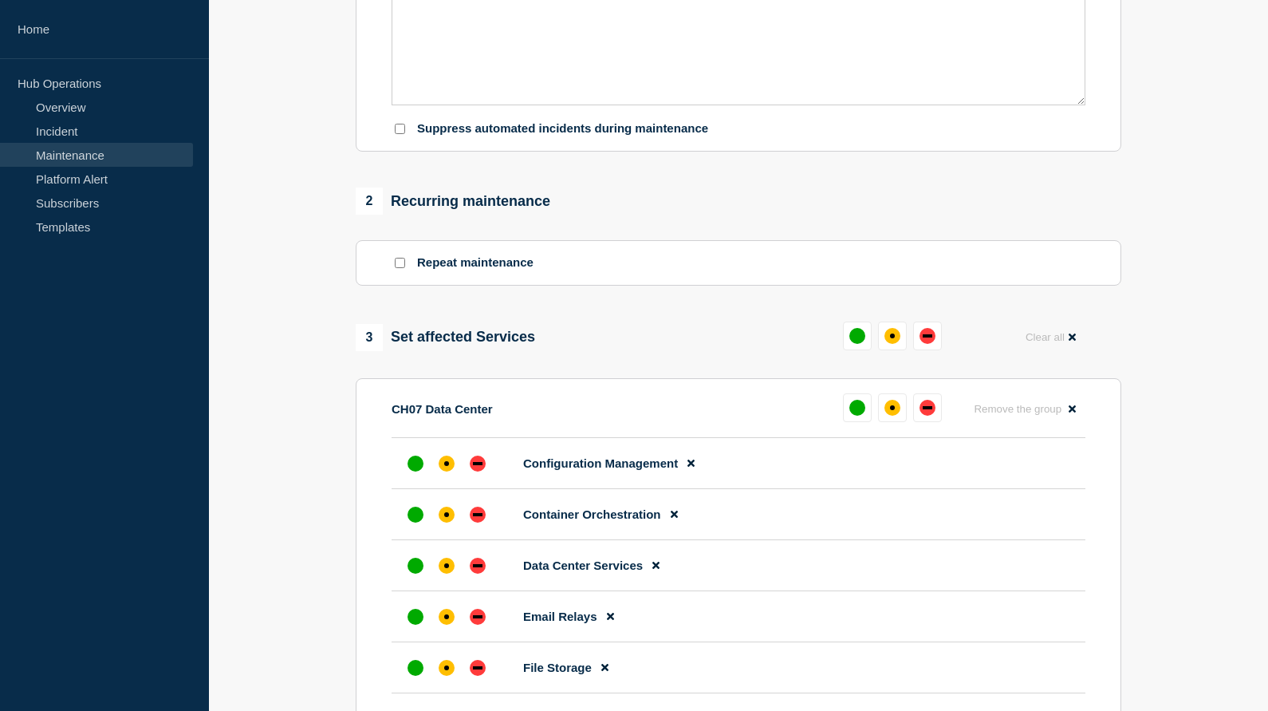
scroll to position [783, 0]
click at [859, 343] on div "up" at bounding box center [858, 335] width 16 height 16
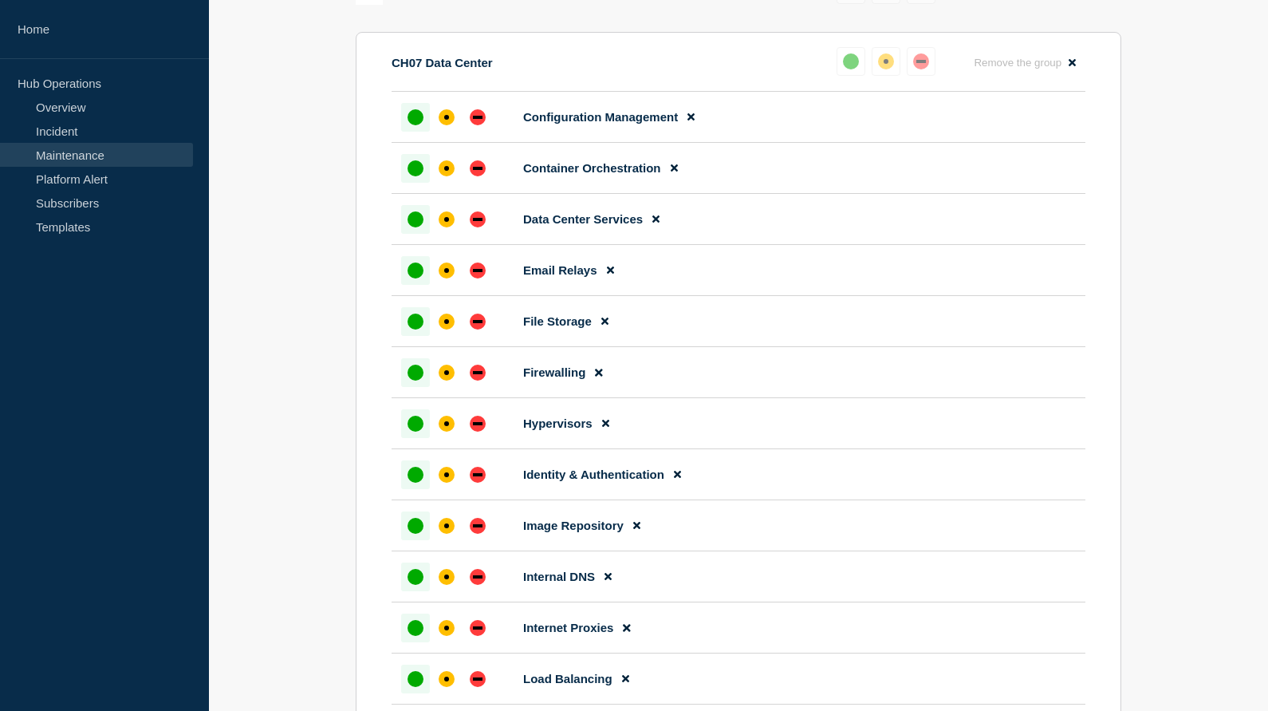
scroll to position [1127, 0]
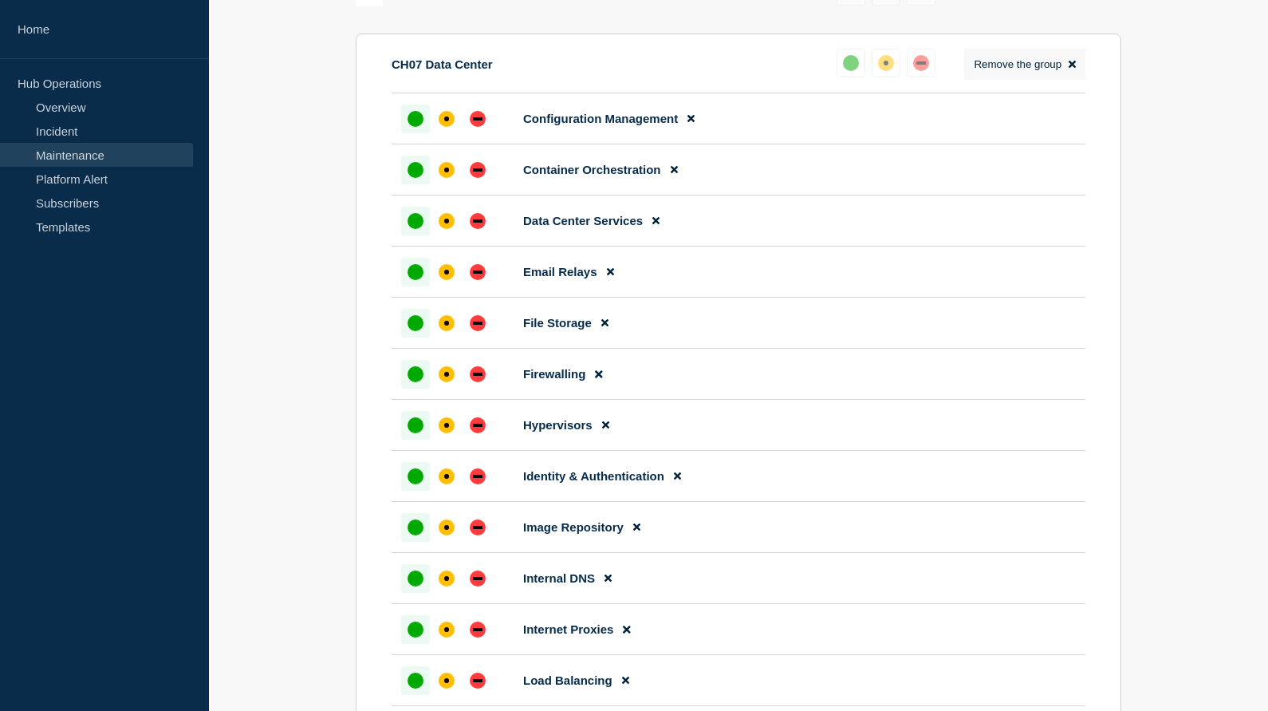
click at [1071, 69] on icon at bounding box center [1072, 64] width 7 height 10
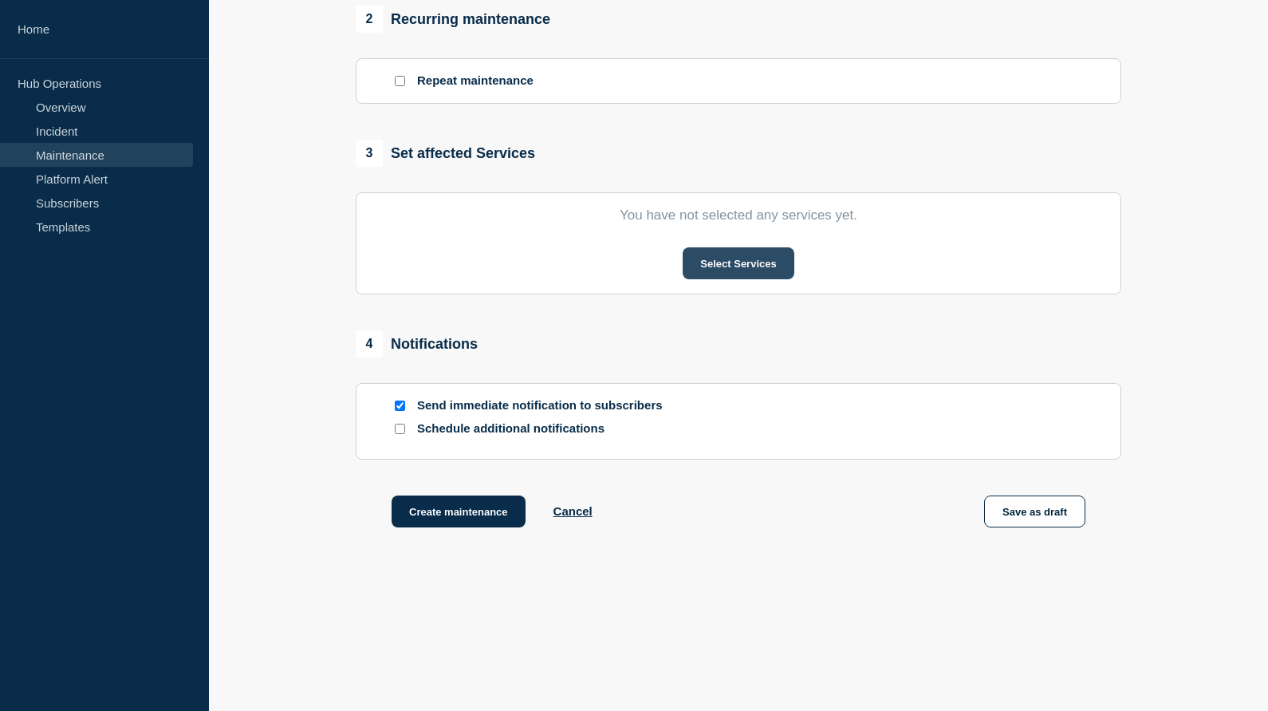
click at [734, 258] on button "Select Services" at bounding box center [738, 263] width 111 height 32
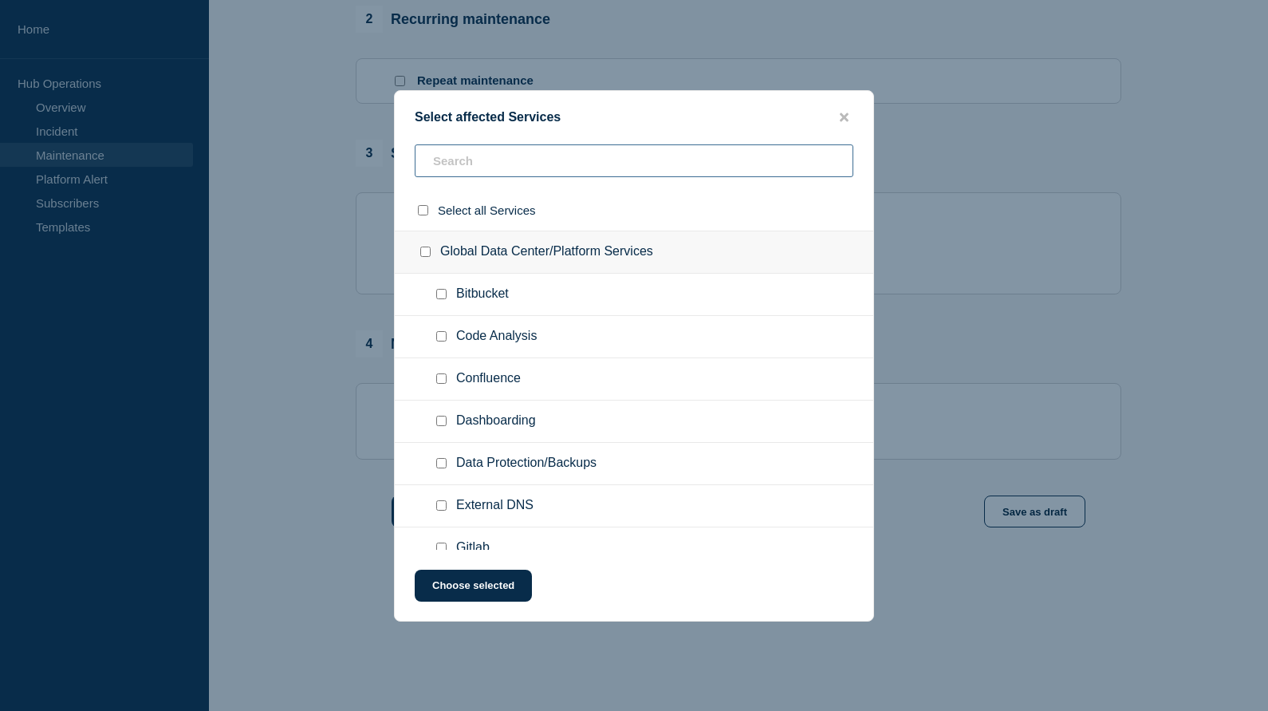
click at [461, 164] on input "text" at bounding box center [634, 160] width 439 height 33
type input "ch07"
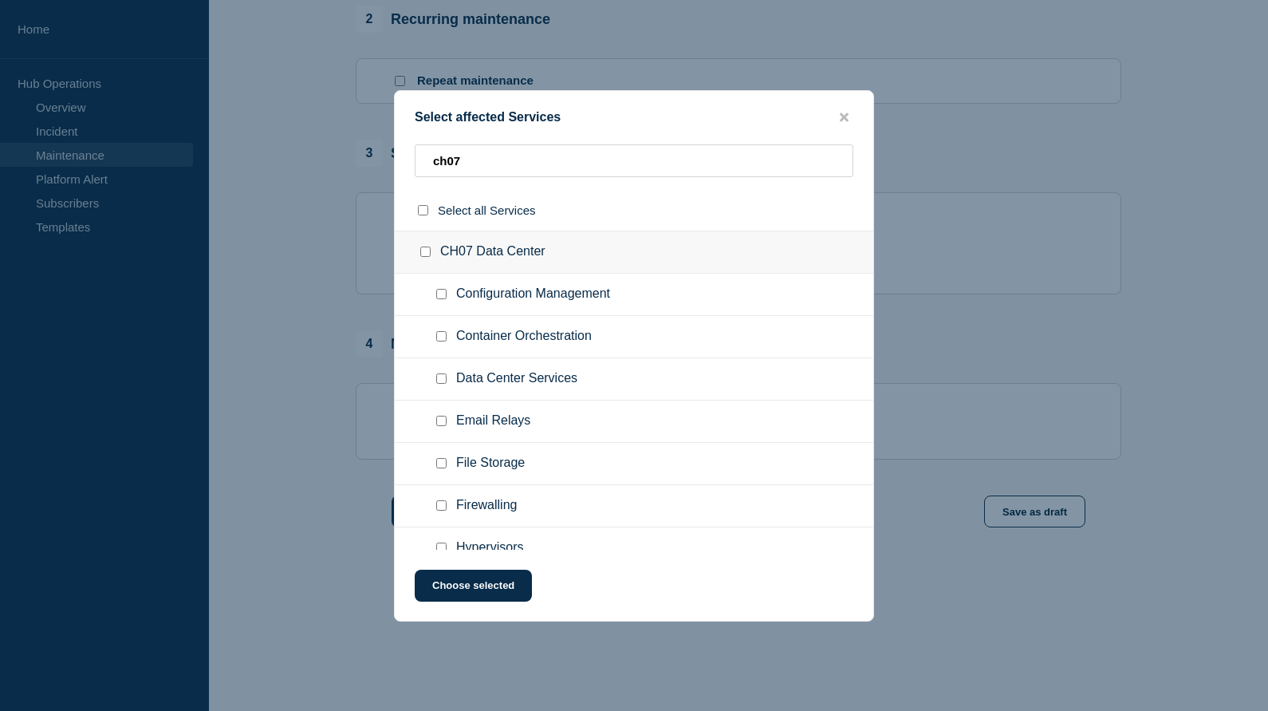
click at [440, 384] on input "Data Center Services checkbox" at bounding box center [441, 378] width 10 height 10
checkbox input "true"
click at [445, 594] on button "Choose selected" at bounding box center [473, 586] width 117 height 32
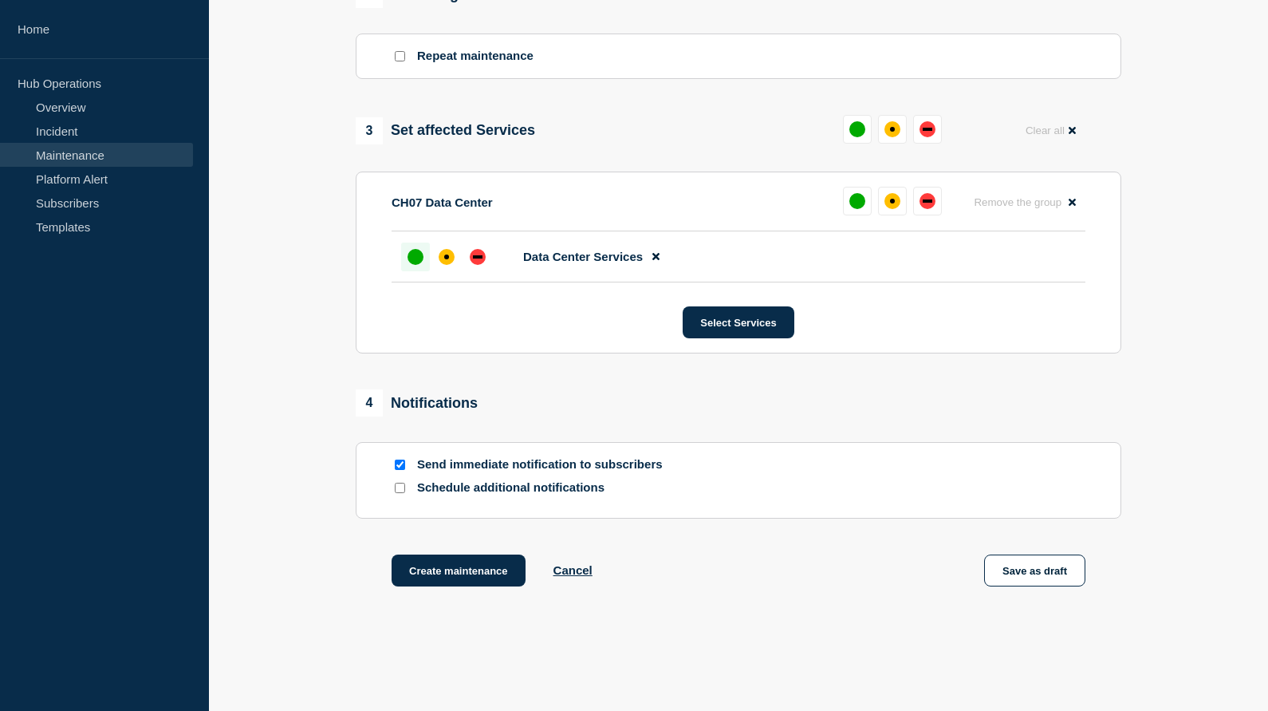
click at [413, 265] on div "up" at bounding box center [416, 257] width 16 height 16
click at [399, 493] on input "Schedule additional notifications" at bounding box center [400, 488] width 10 height 10
checkbox input "true"
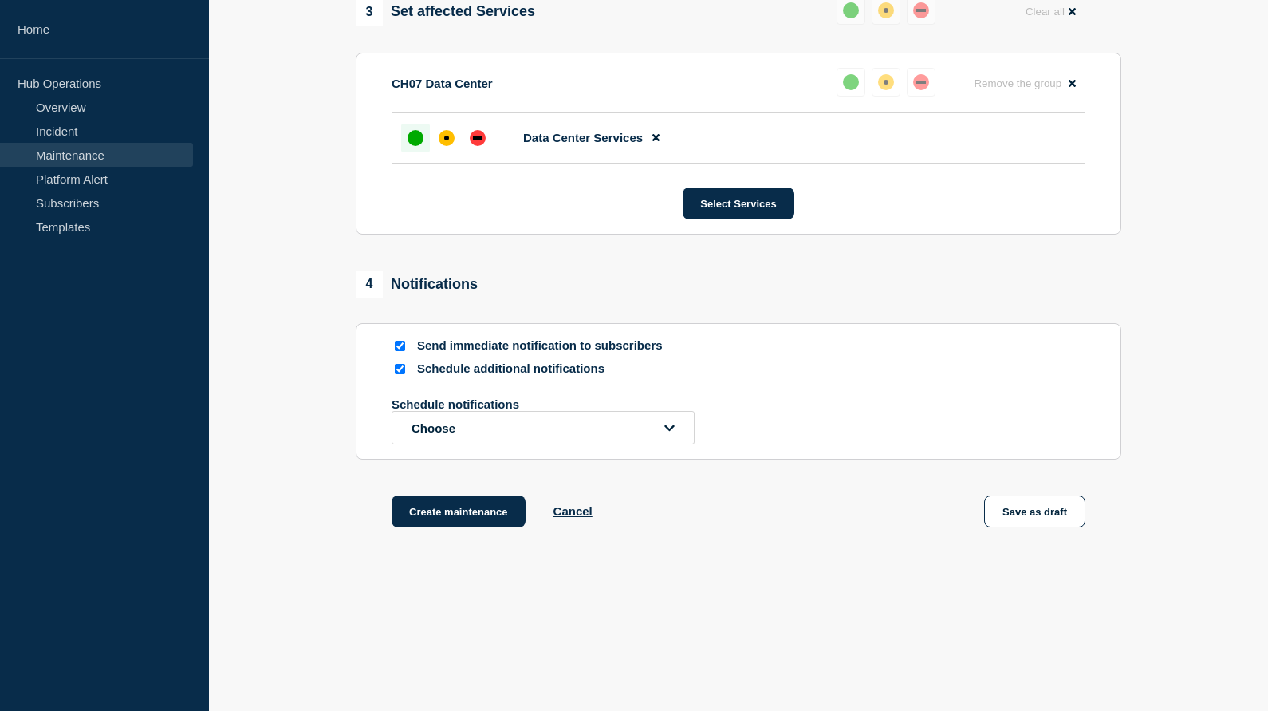
scroll to position [1133, 0]
click at [669, 429] on icon "open dropdown" at bounding box center [670, 427] width 10 height 6
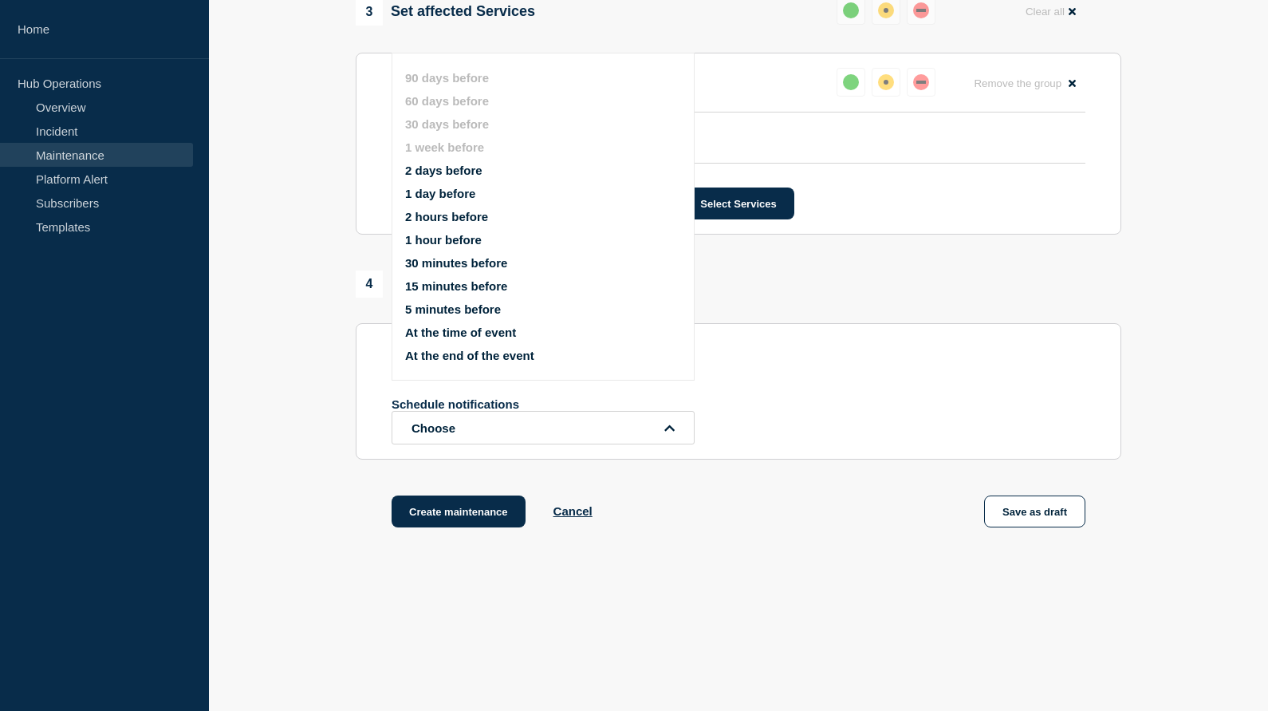
click at [473, 337] on button "At the time of event" at bounding box center [460, 332] width 111 height 14
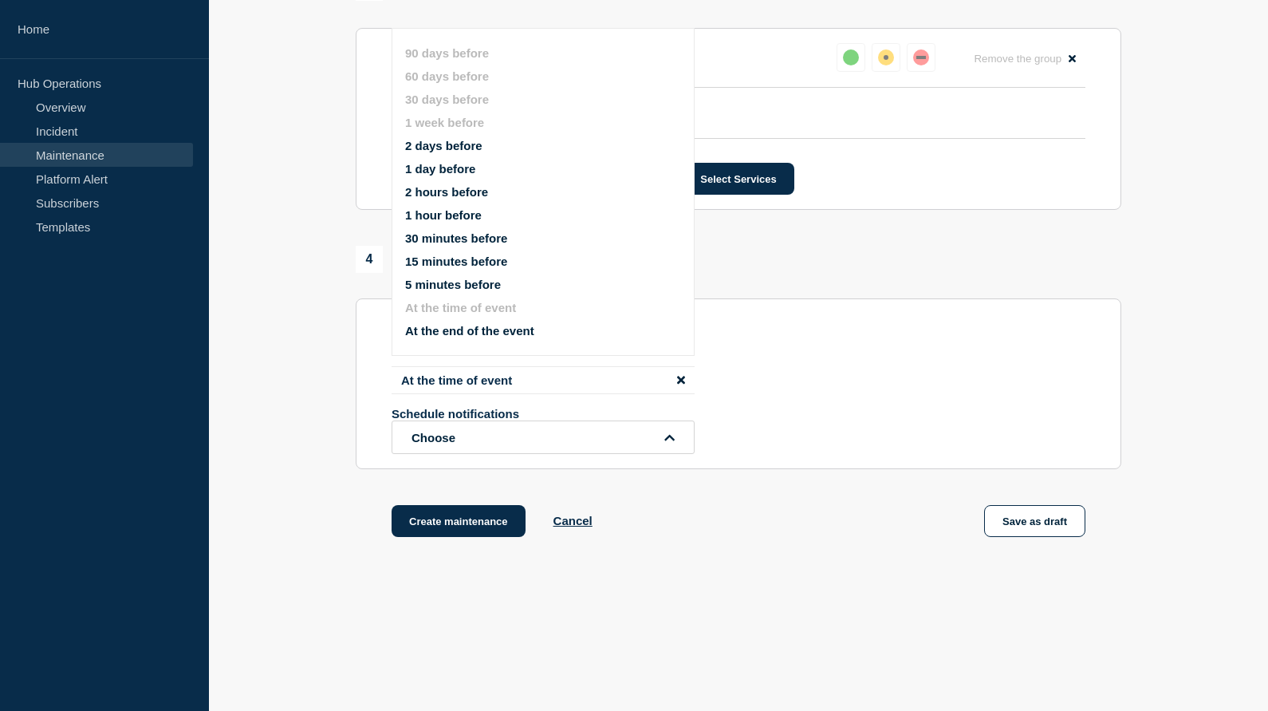
click at [666, 444] on icon "open dropdown" at bounding box center [670, 438] width 10 height 12
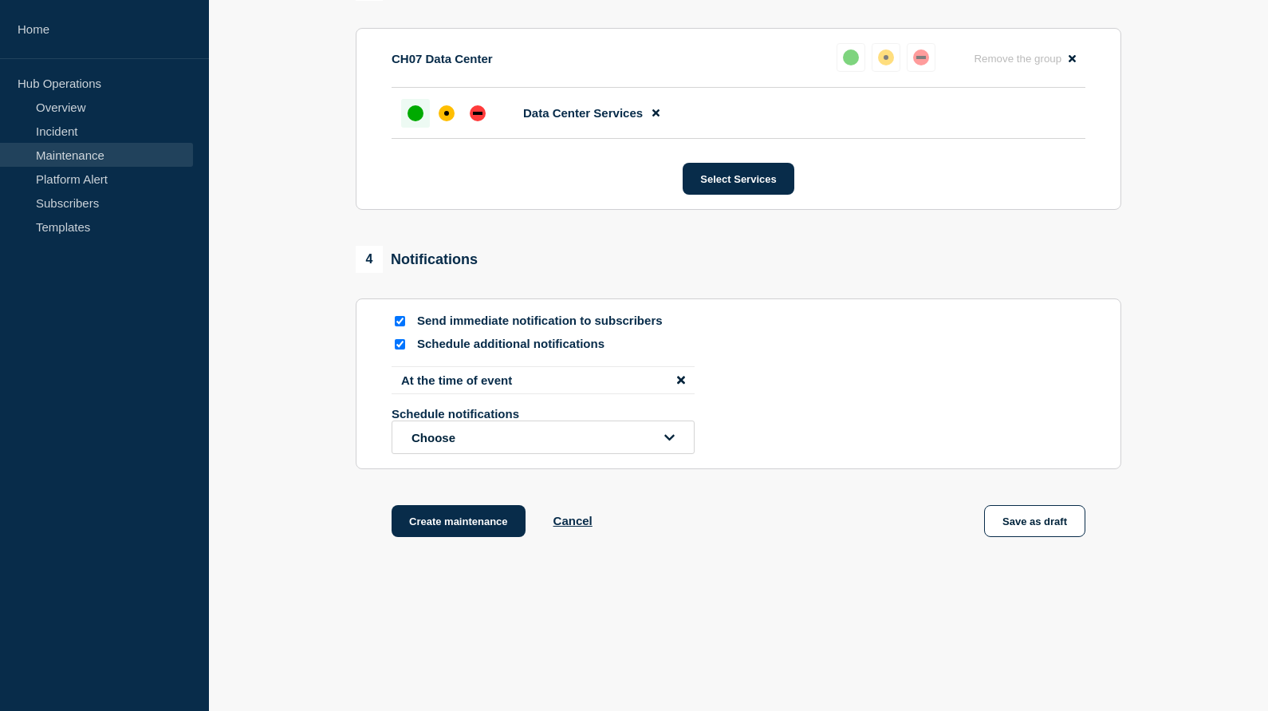
click at [666, 444] on icon "open dropdown" at bounding box center [670, 438] width 10 height 12
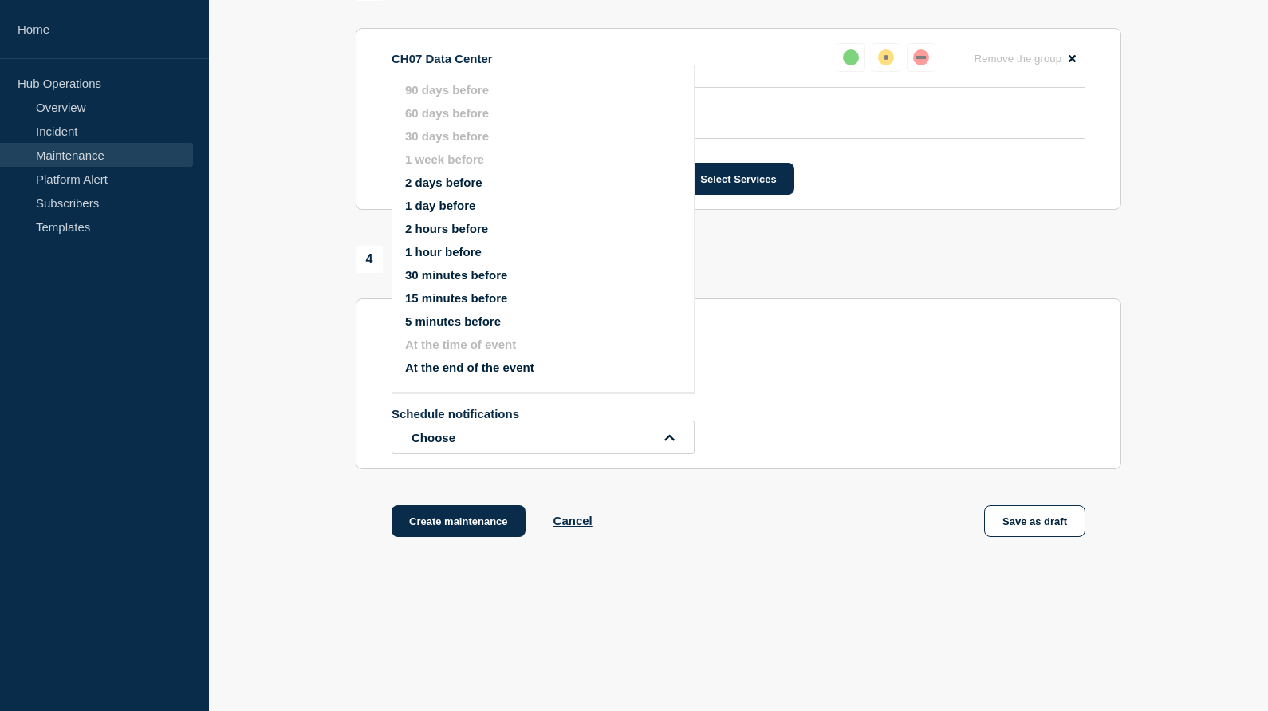
click at [465, 212] on button "1 day before" at bounding box center [440, 206] width 70 height 14
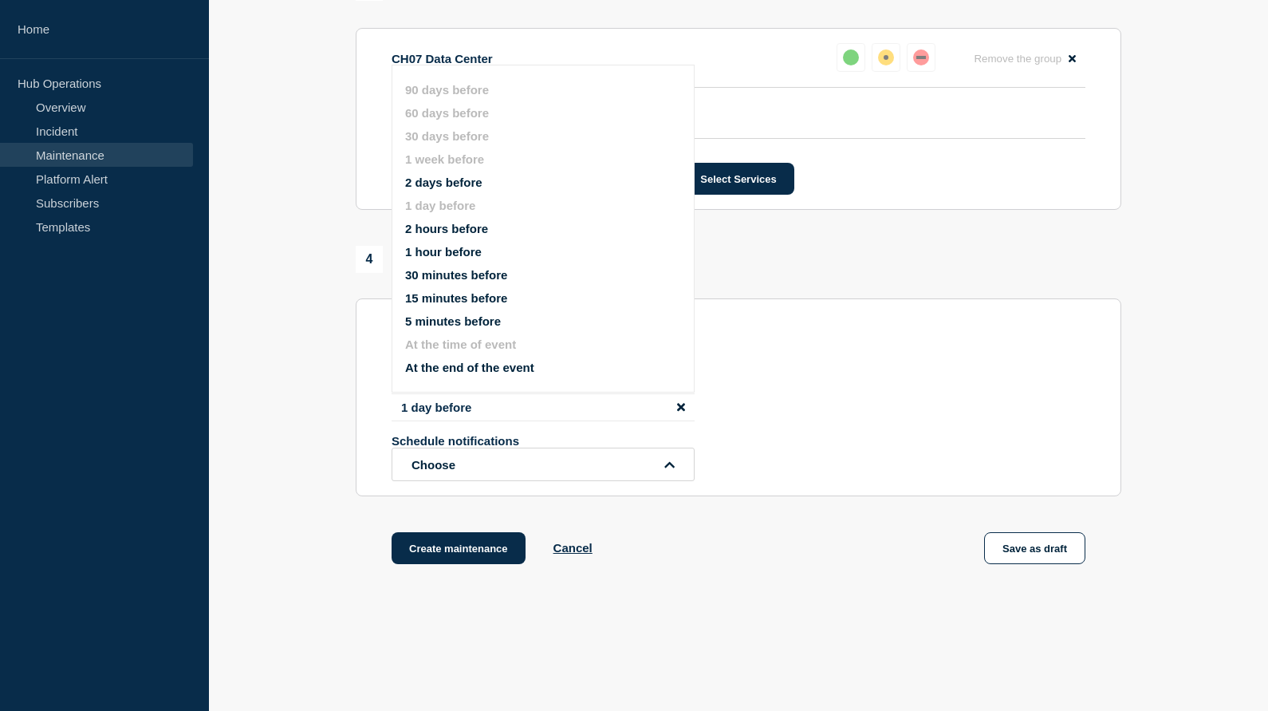
click at [989, 352] on div "Schedule additional notifications" at bounding box center [739, 344] width 694 height 15
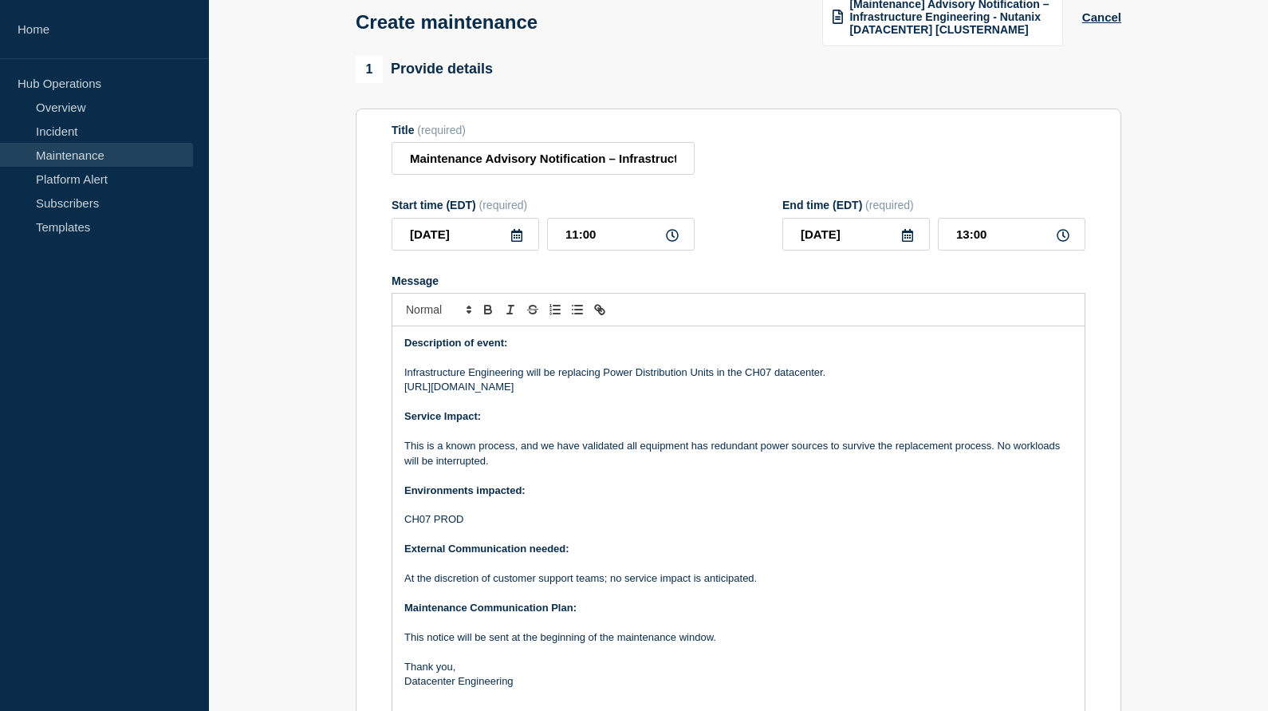
scroll to position [97, 0]
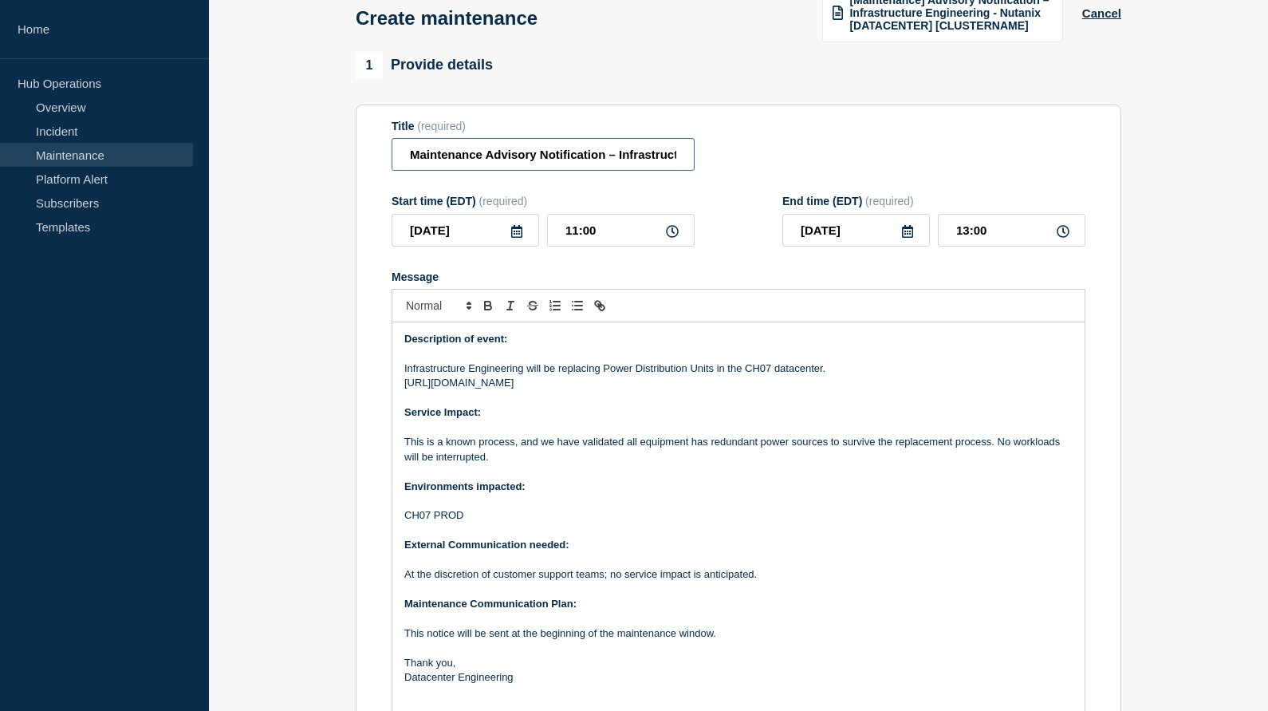
click at [518, 171] on input "Maintenance Advisory Notification – Infrastructure Engineering - CH07 Power" at bounding box center [543, 154] width 303 height 33
click at [534, 171] on input "Maintenance Advisory Notification – Infrastructure Engineering - CH07 Power" at bounding box center [543, 154] width 303 height 33
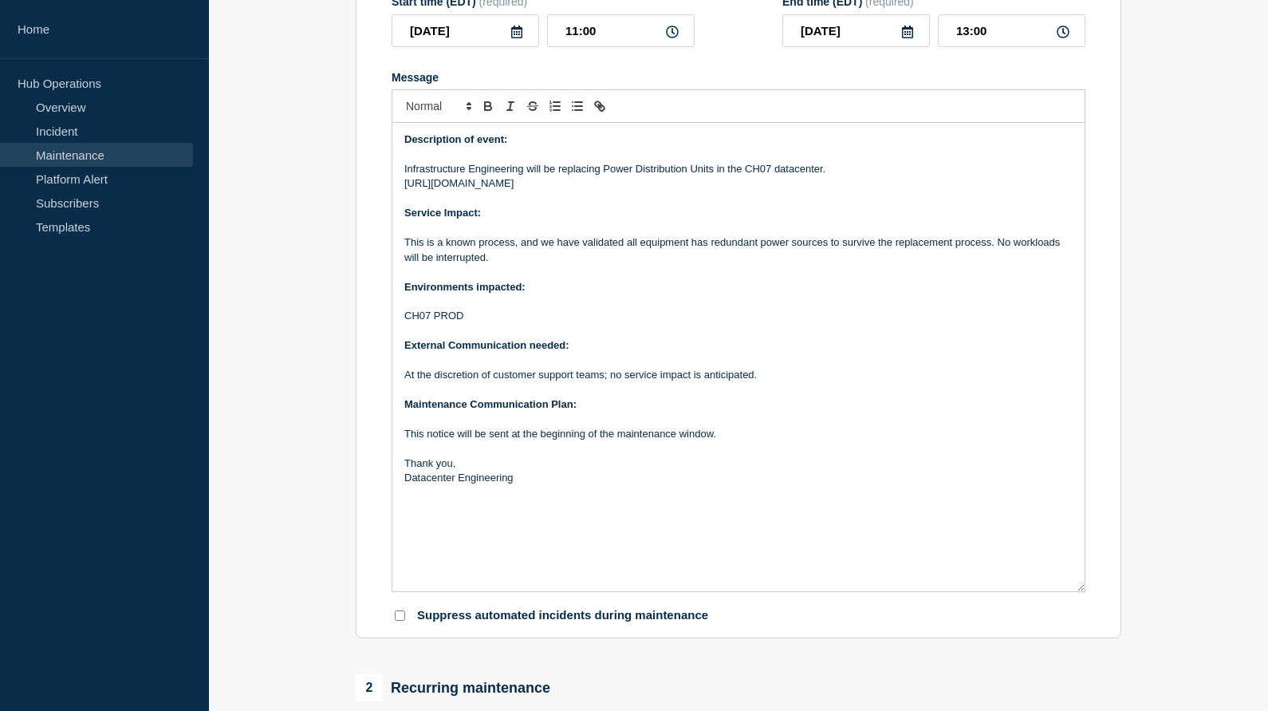
scroll to position [299, 0]
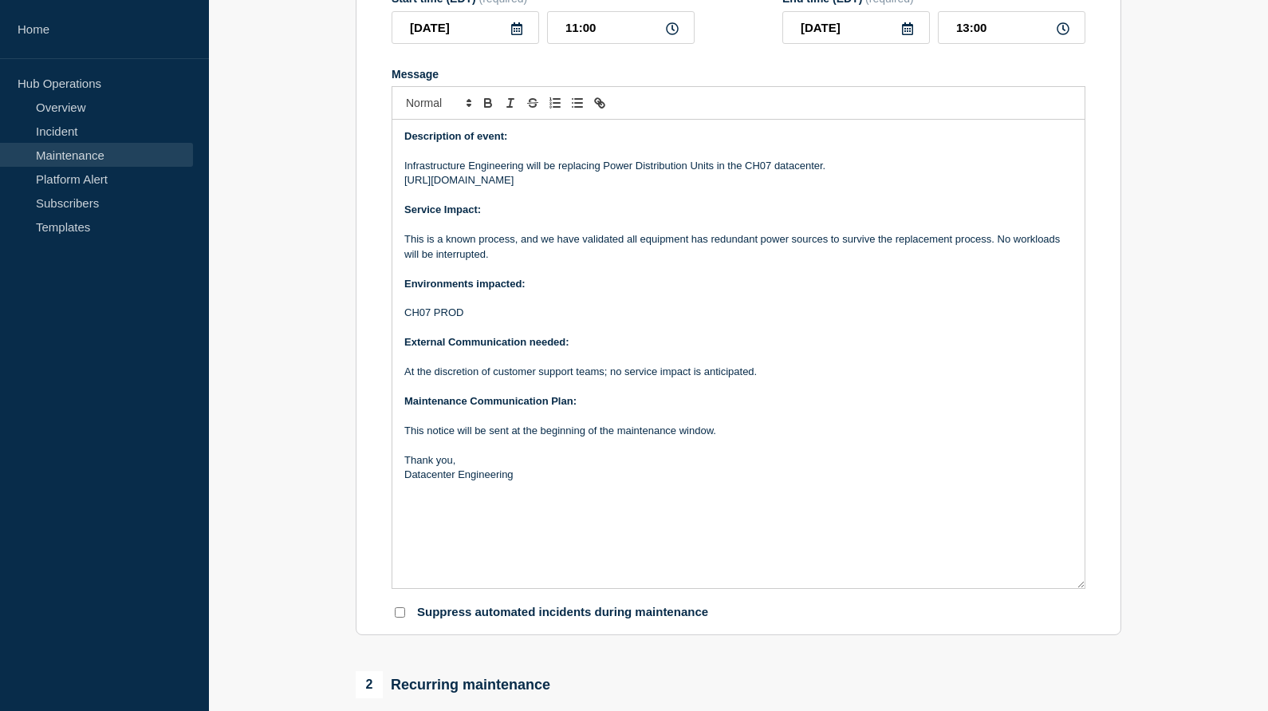
click at [972, 257] on p "This is a known process, and we have validated all equipment has redundant powe…" at bounding box center [738, 247] width 669 height 30
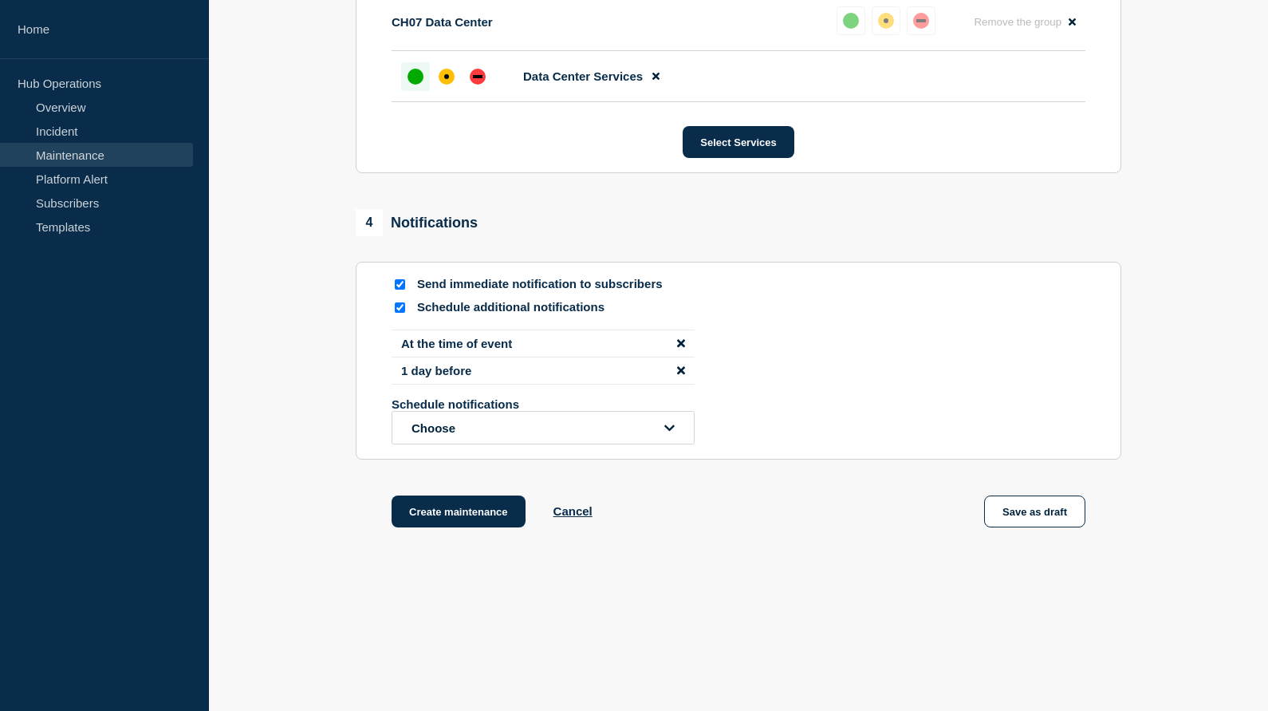
scroll to position [1175, 0]
click at [425, 527] on button "Create maintenance" at bounding box center [459, 511] width 134 height 32
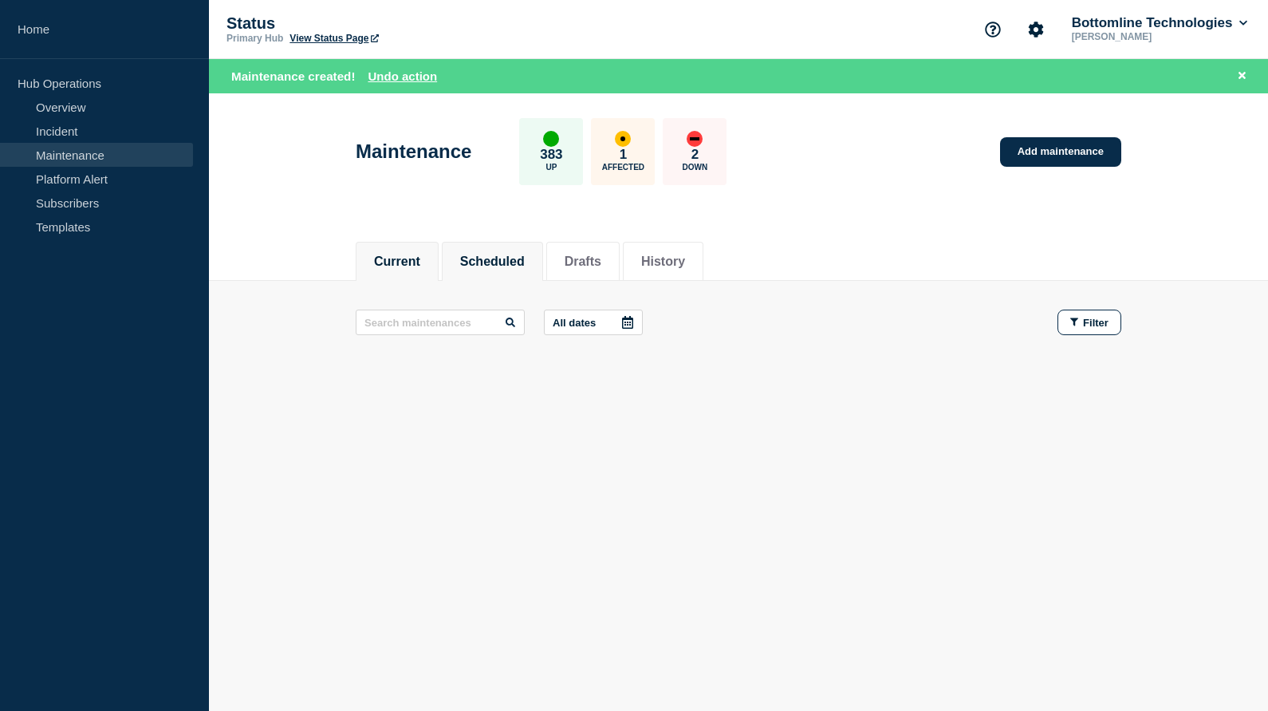
click at [475, 264] on button "Scheduled" at bounding box center [492, 261] width 65 height 14
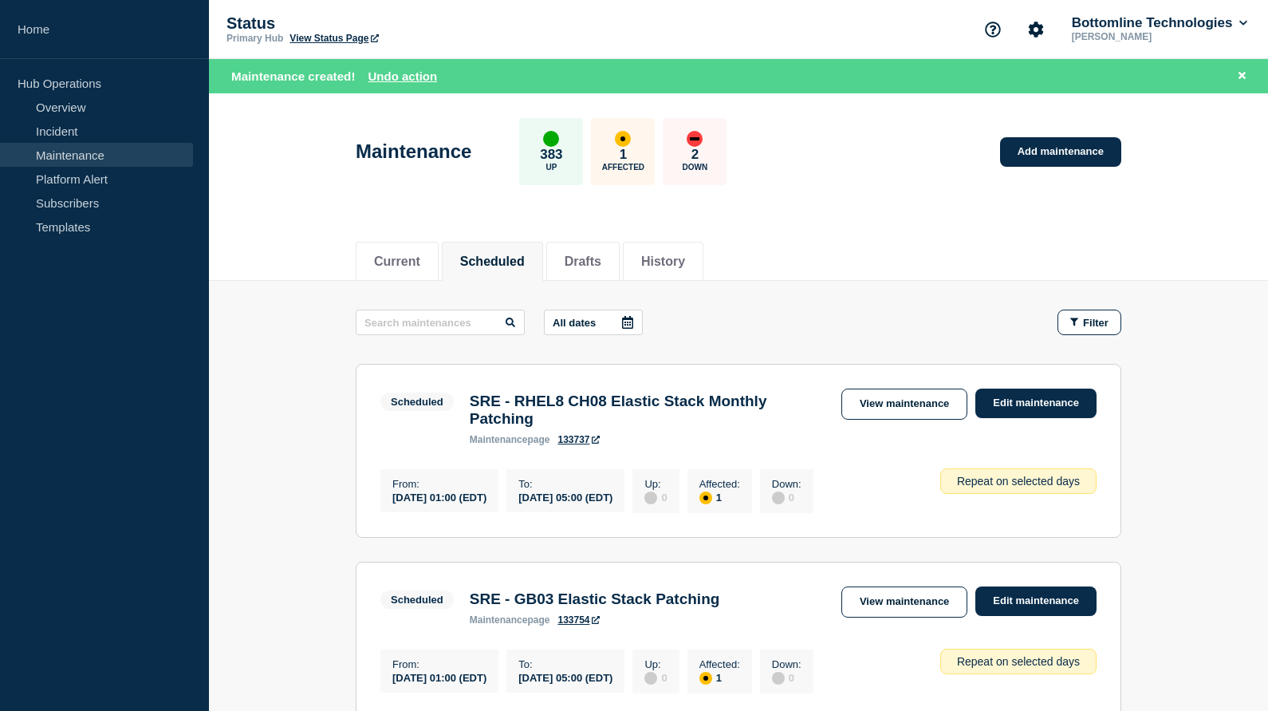
click at [625, 324] on icon at bounding box center [627, 322] width 13 height 13
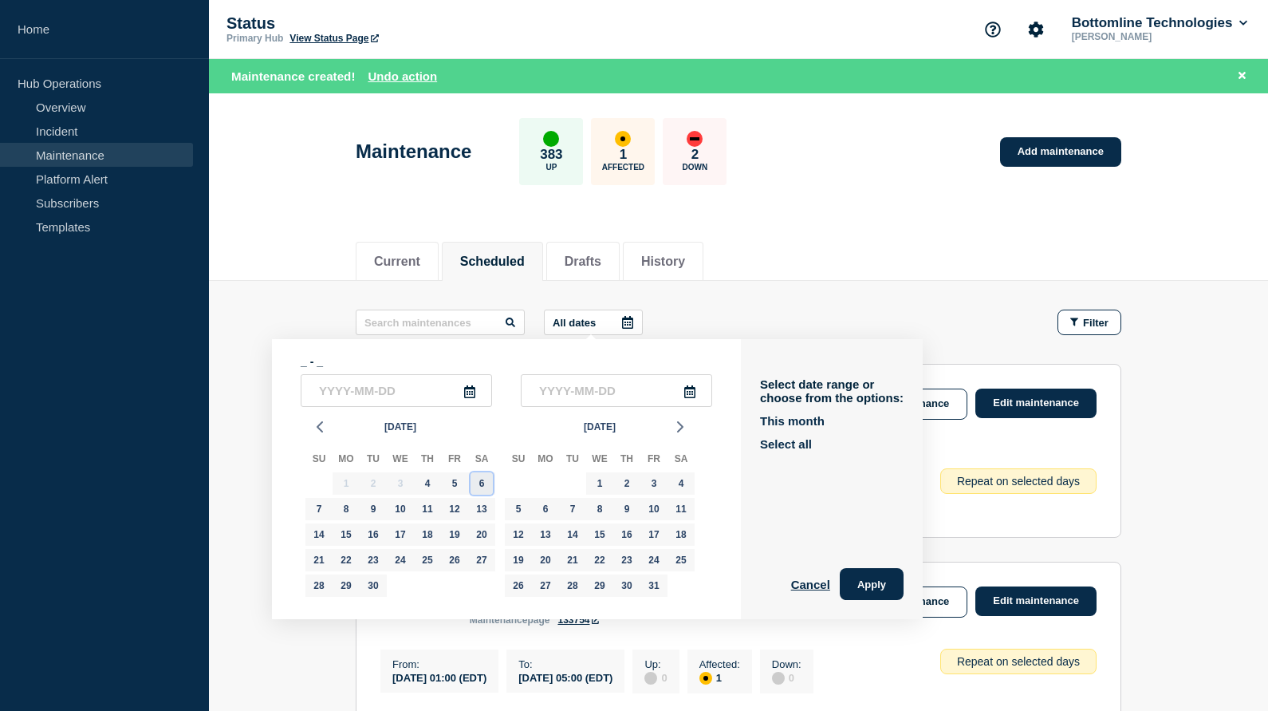
click at [479, 485] on div "6" at bounding box center [482, 483] width 22 height 22
type input "[DATE]"
click at [479, 485] on div "6" at bounding box center [482, 483] width 22 height 22
type input "[DATE]"
click at [860, 591] on button "Apply" at bounding box center [872, 584] width 64 height 32
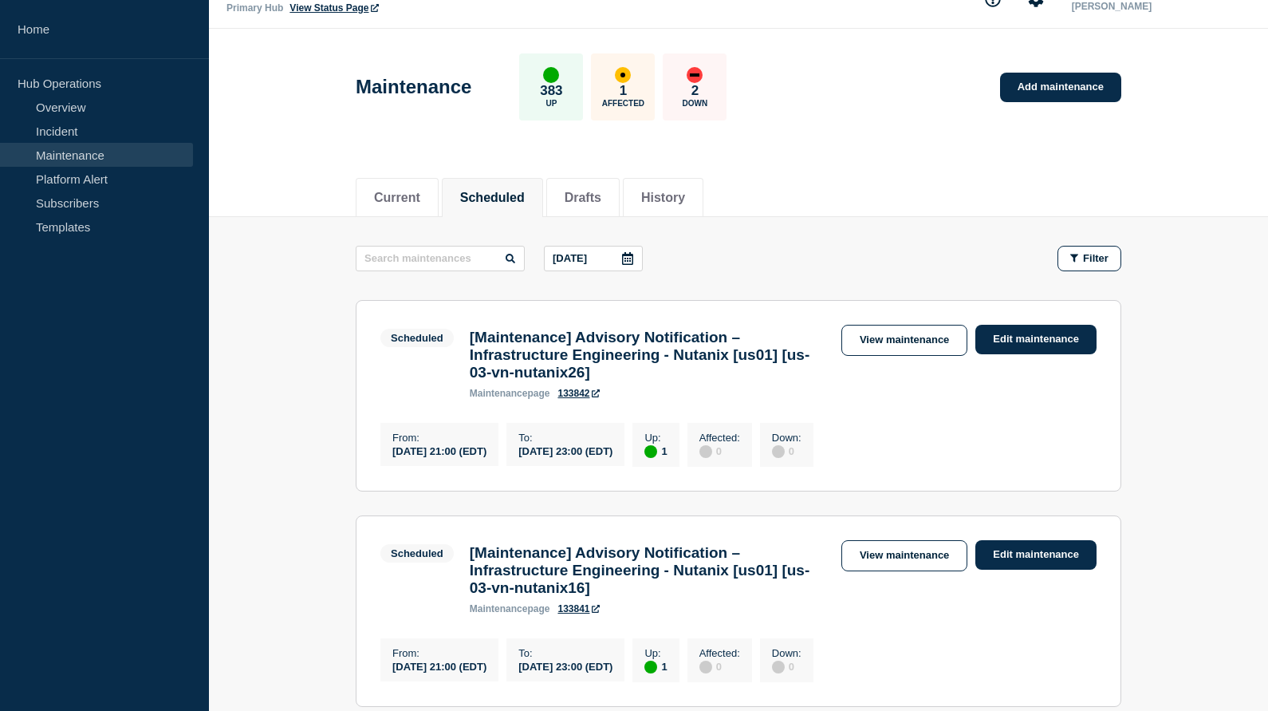
scroll to position [27, 0]
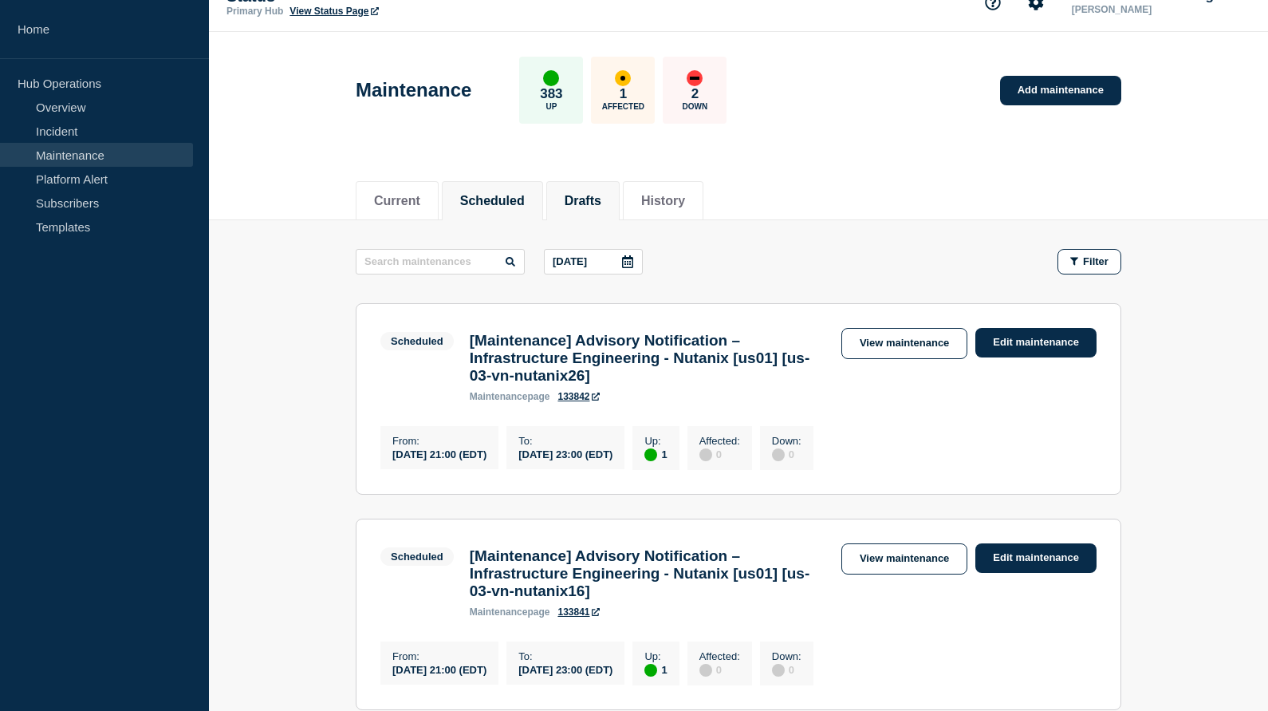
click at [573, 195] on button "Drafts" at bounding box center [583, 201] width 37 height 14
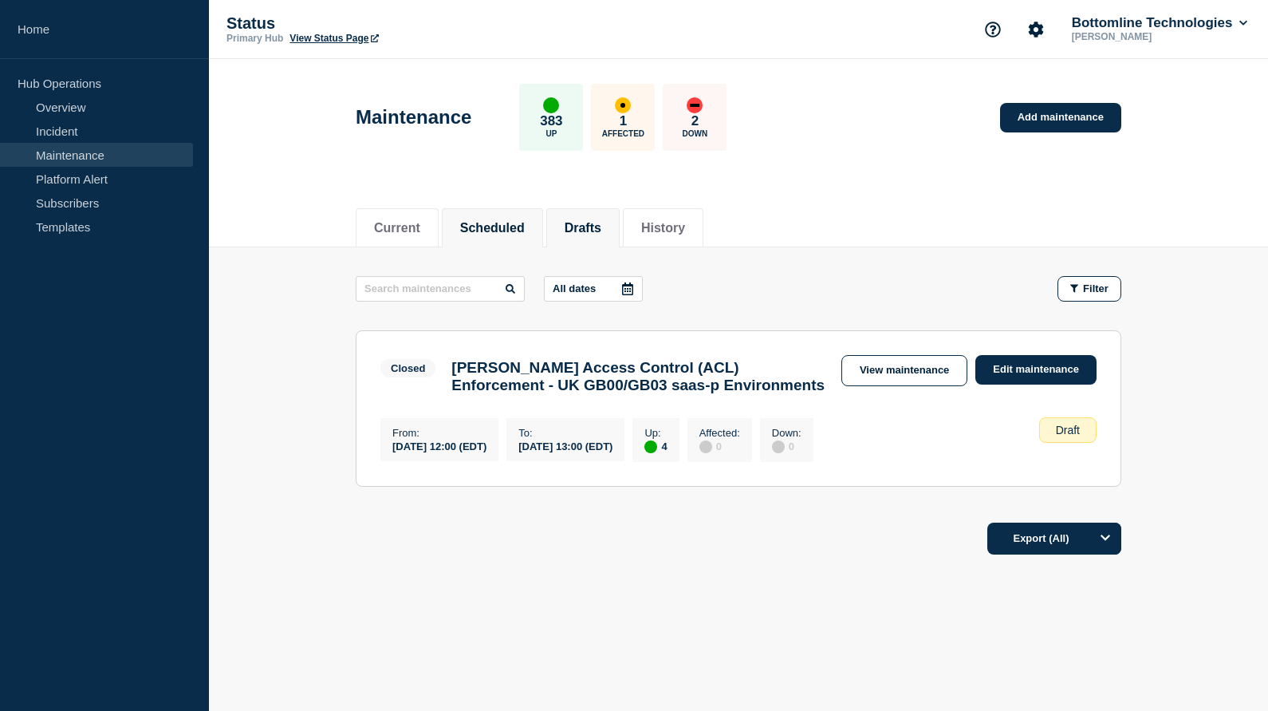
click at [501, 223] on button "Scheduled" at bounding box center [492, 228] width 65 height 14
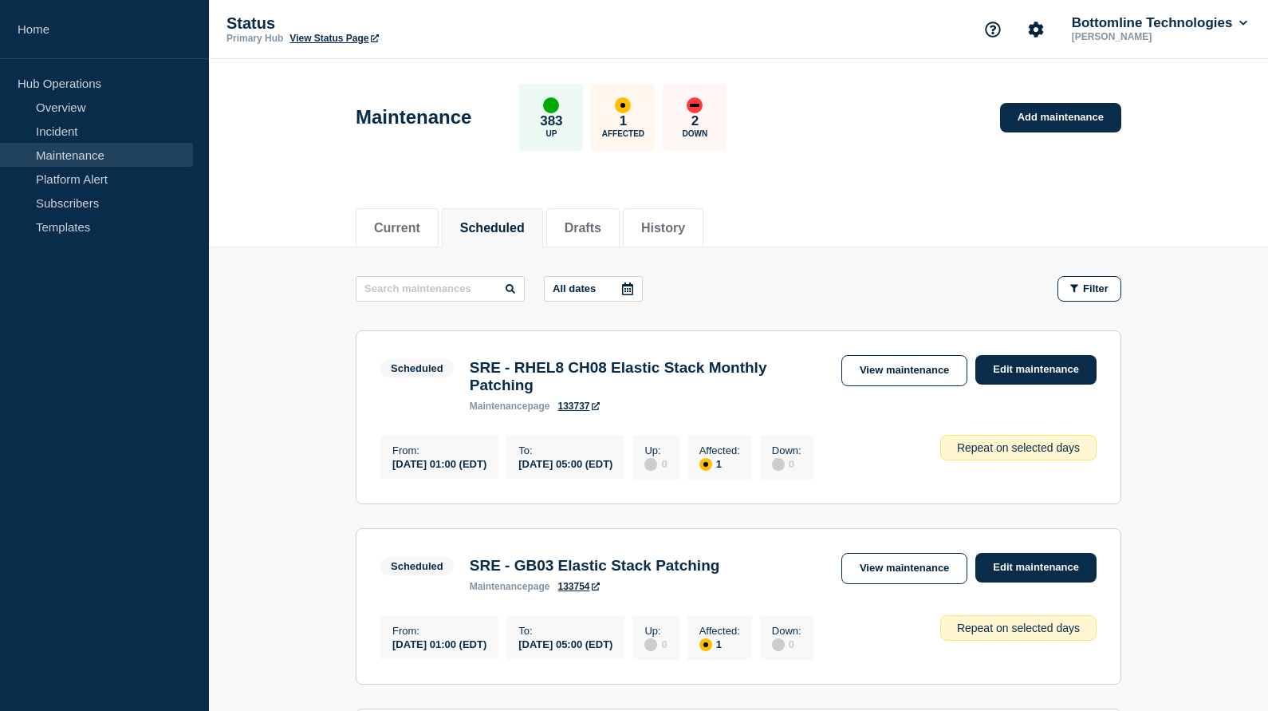
click at [622, 294] on icon at bounding box center [627, 288] width 11 height 13
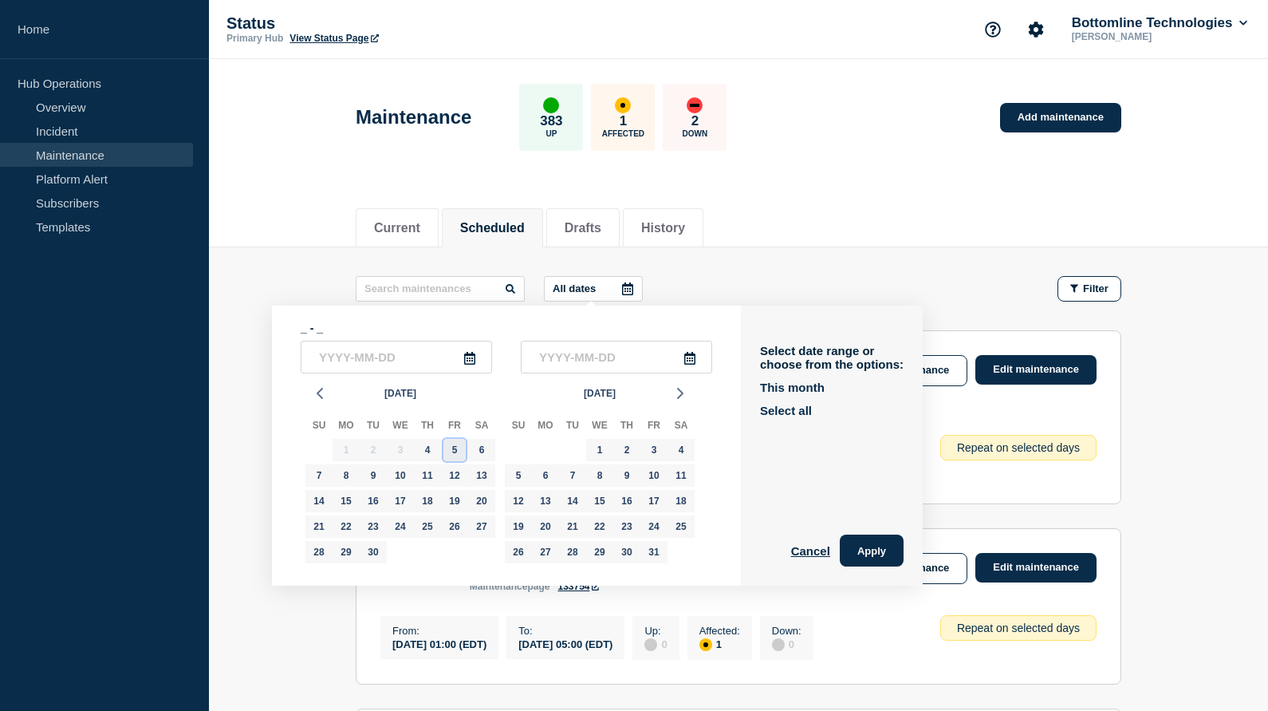
click at [456, 460] on div "5" at bounding box center [455, 450] width 22 height 22
type input "2025-09-05"
click at [309, 484] on div "7" at bounding box center [319, 475] width 22 height 22
type input "2025-09-07"
click at [857, 556] on button "Apply" at bounding box center [872, 550] width 64 height 32
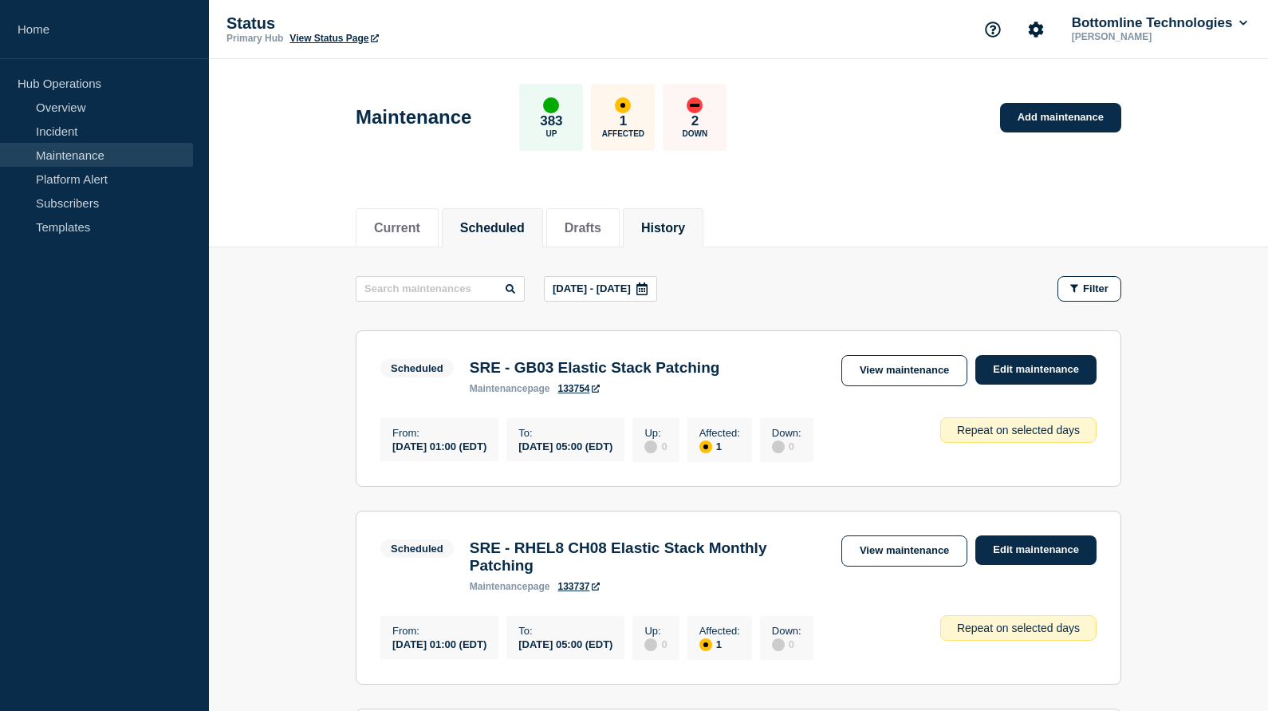
click at [641, 229] on button "History" at bounding box center [663, 228] width 44 height 14
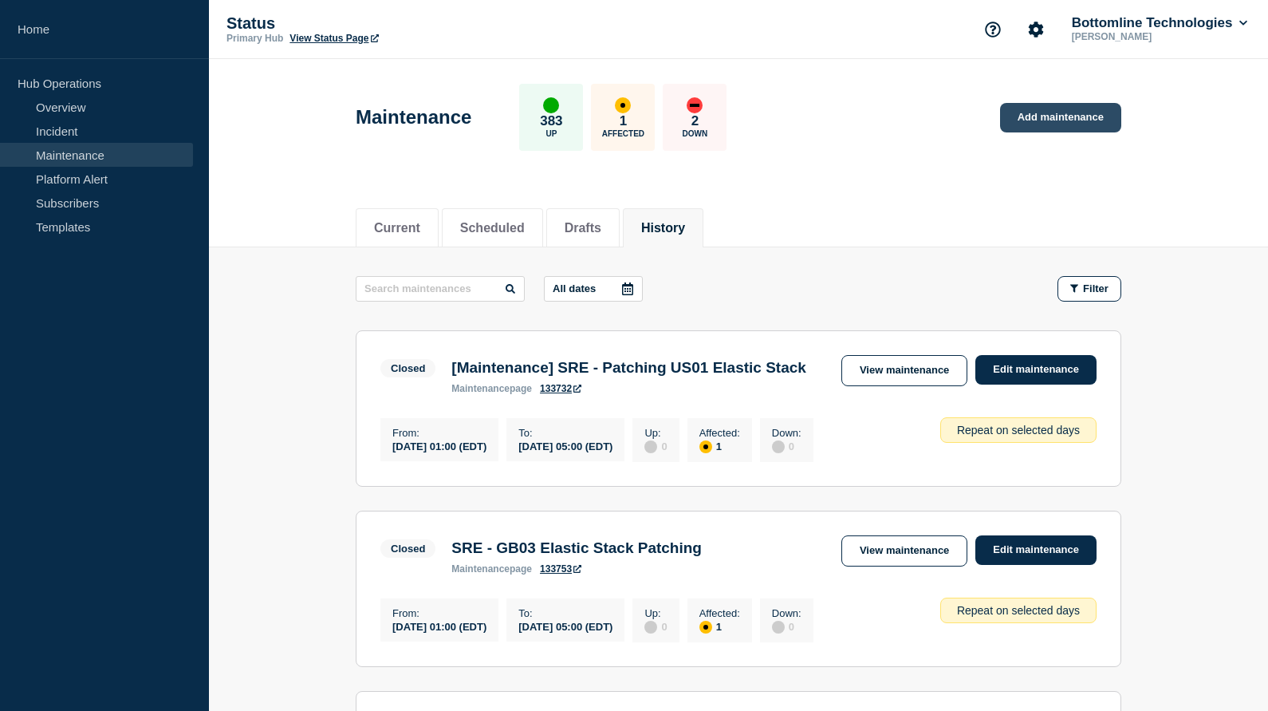
click at [1047, 117] on link "Add maintenance" at bounding box center [1060, 118] width 121 height 30
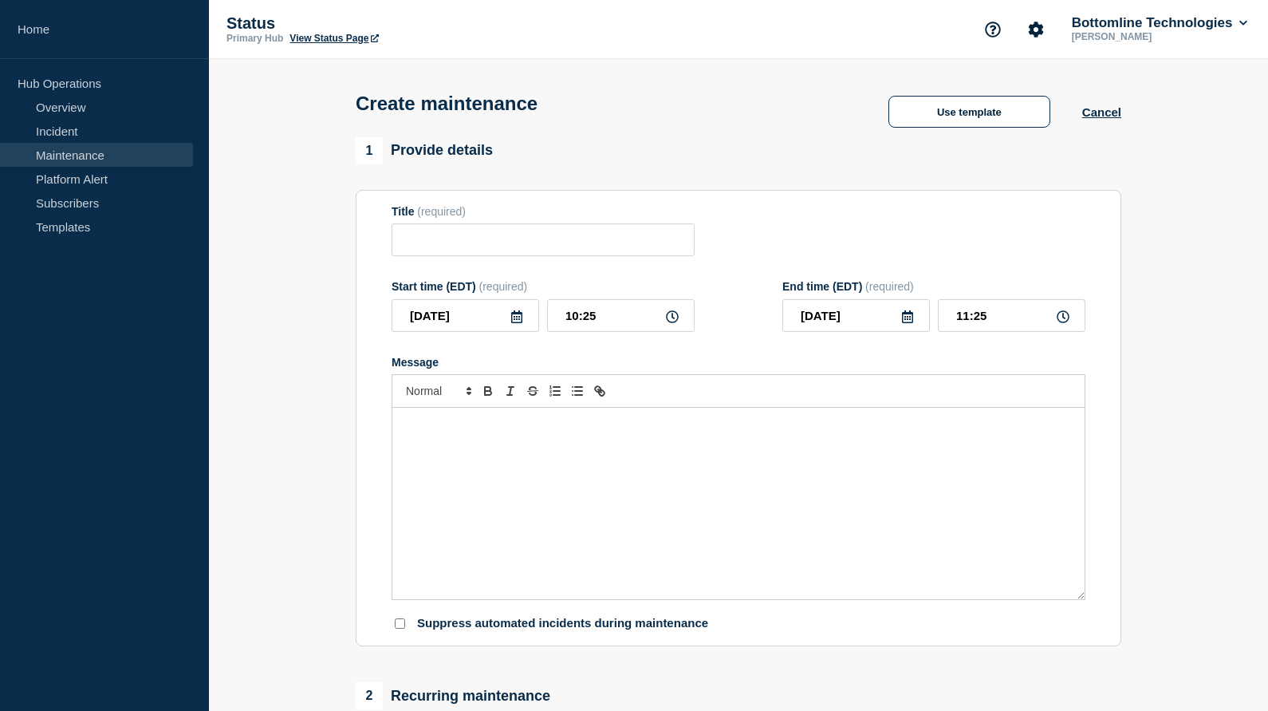
click at [961, 144] on div "1 Provide details" at bounding box center [739, 150] width 766 height 27
click at [957, 126] on div "Create maintenance Use template Cancel" at bounding box center [739, 98] width 802 height 78
click at [913, 118] on button "Use template" at bounding box center [970, 112] width 162 height 32
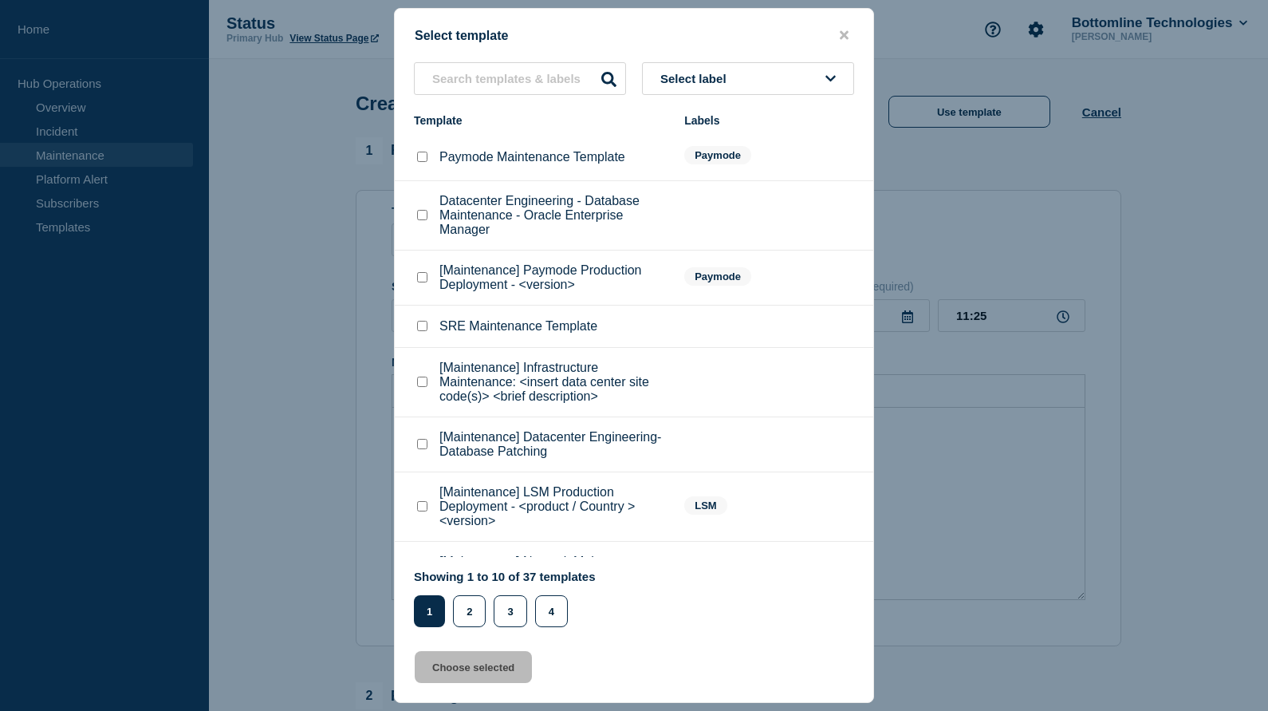
click at [721, 81] on span "Select label" at bounding box center [697, 79] width 73 height 14
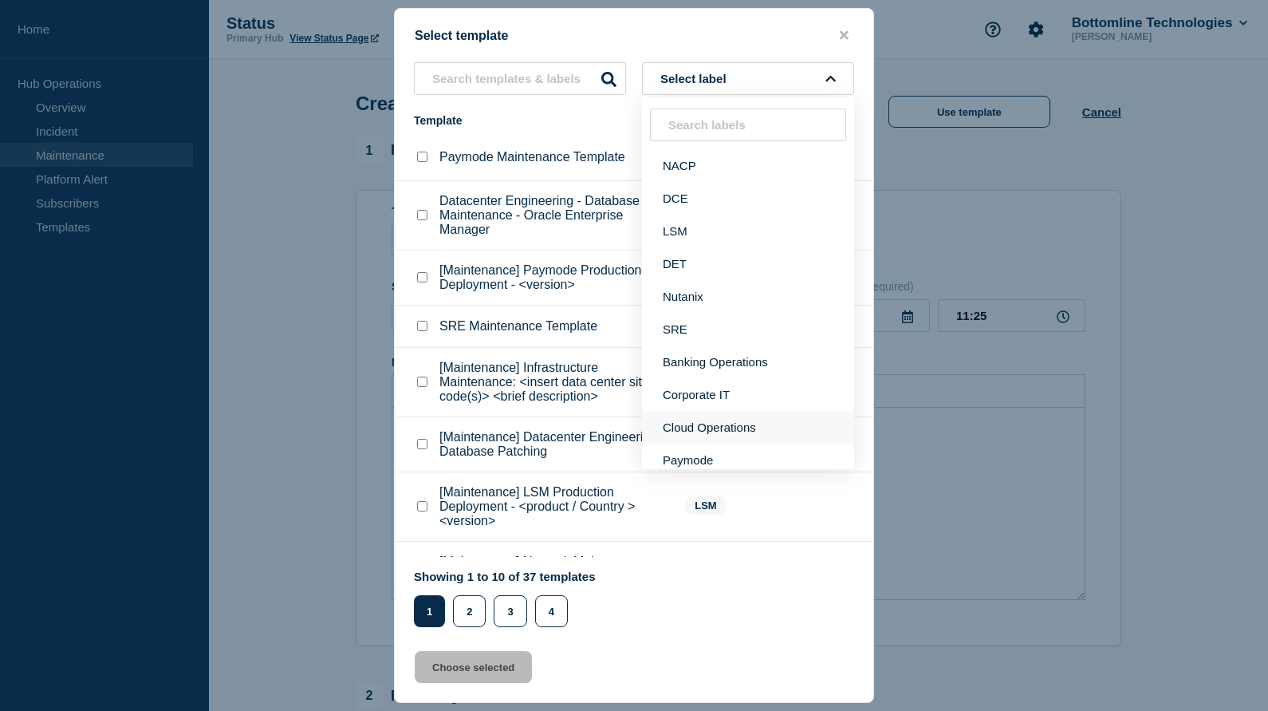
click at [722, 444] on button "Cloud Operations" at bounding box center [748, 427] width 212 height 33
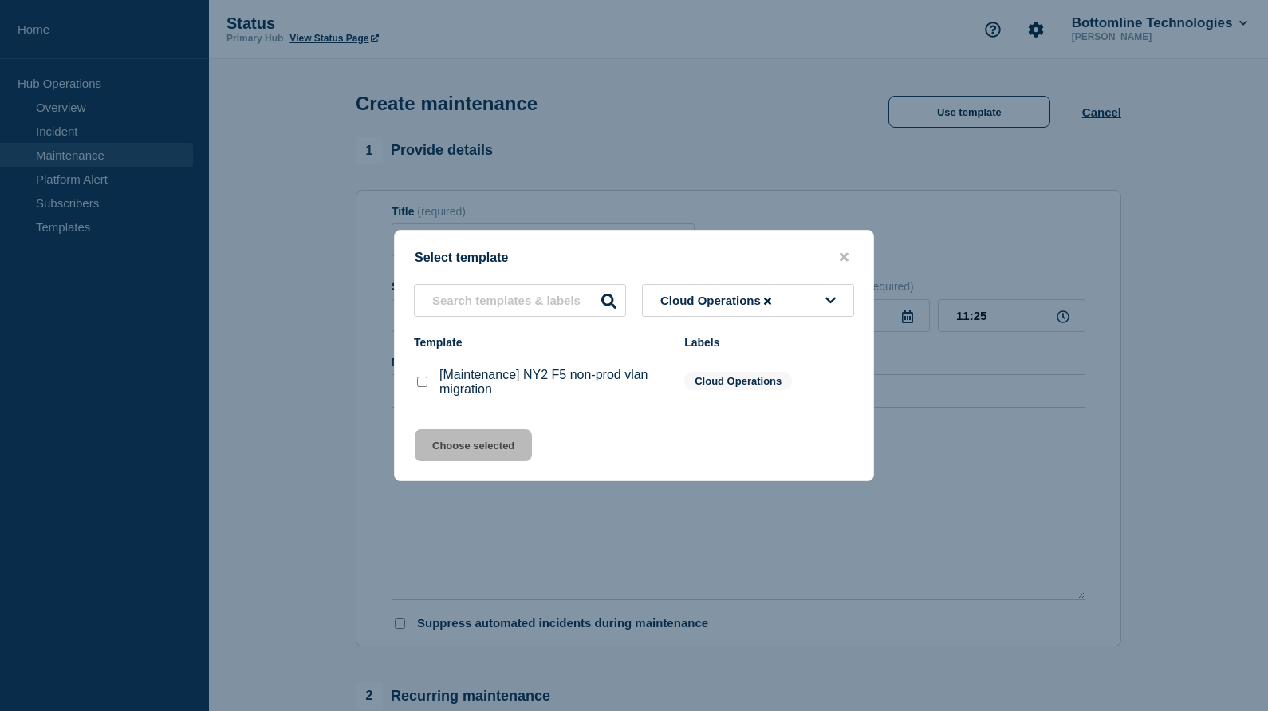
click at [828, 298] on icon at bounding box center [831, 301] width 10 height 6
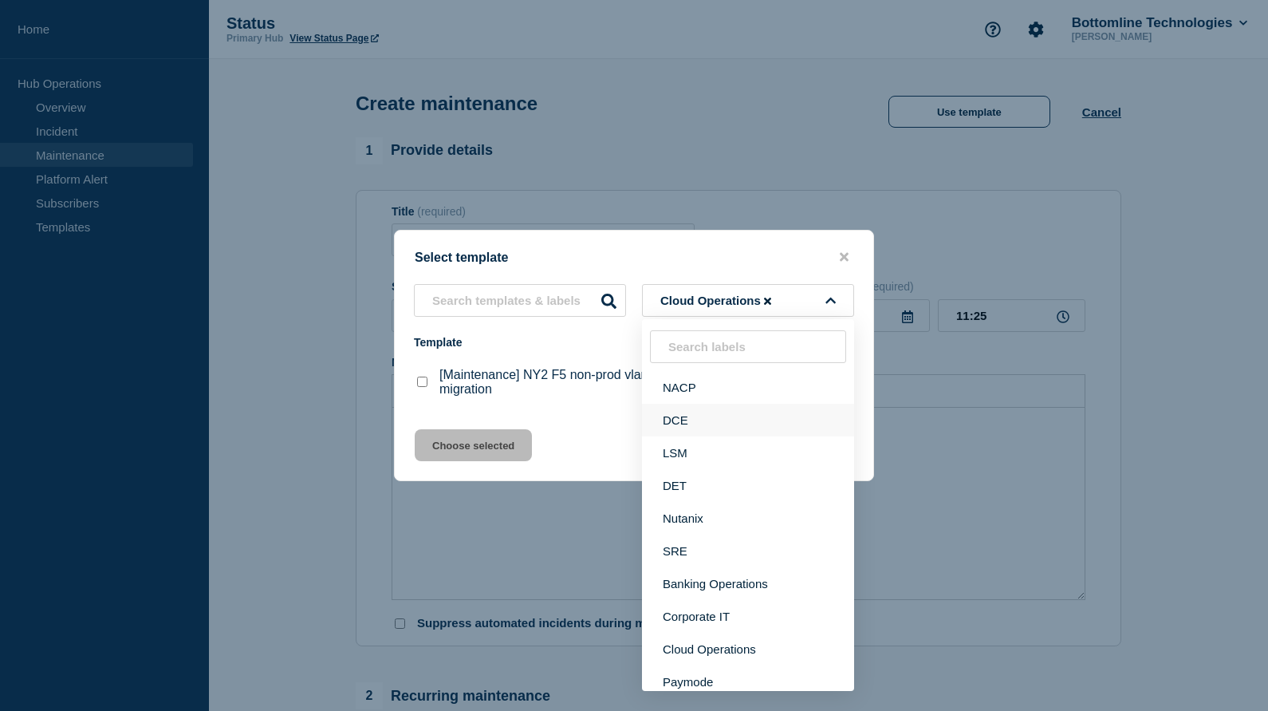
click at [692, 411] on button "DCE" at bounding box center [748, 420] width 212 height 33
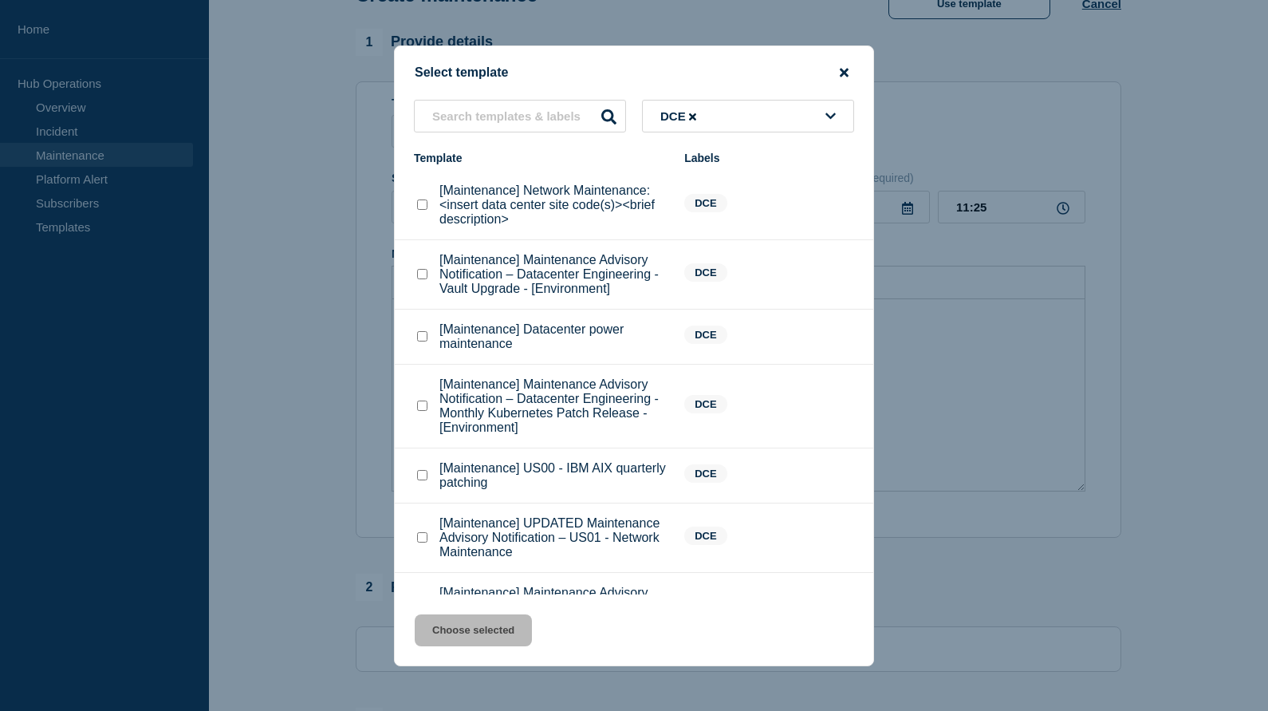
click at [845, 68] on icon "close button" at bounding box center [844, 72] width 9 height 9
